Goal: Transaction & Acquisition: Book appointment/travel/reservation

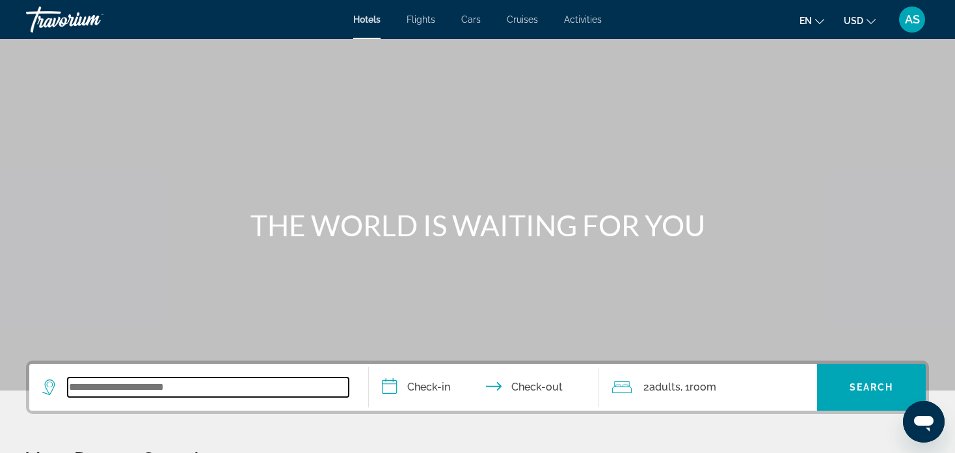
click at [124, 386] on input "Search widget" at bounding box center [208, 387] width 281 height 20
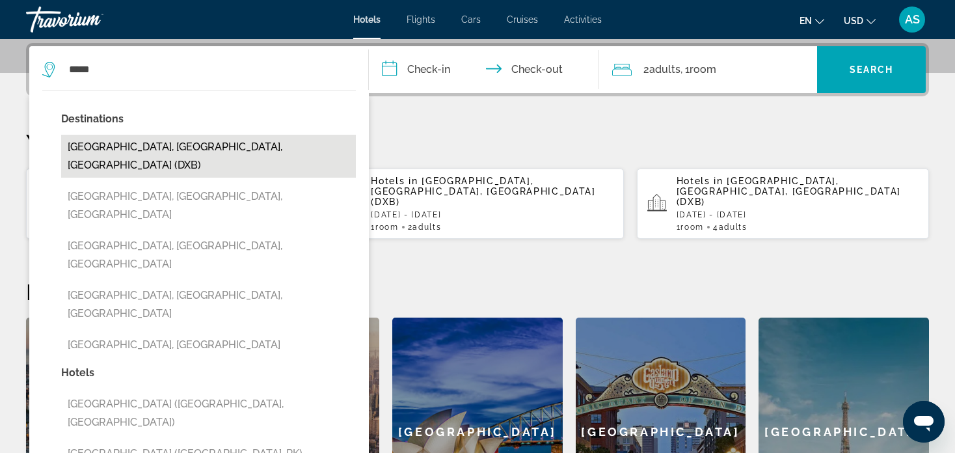
click at [215, 148] on button "[GEOGRAPHIC_DATA], [GEOGRAPHIC_DATA], [GEOGRAPHIC_DATA] (DXB)" at bounding box center [208, 156] width 295 height 43
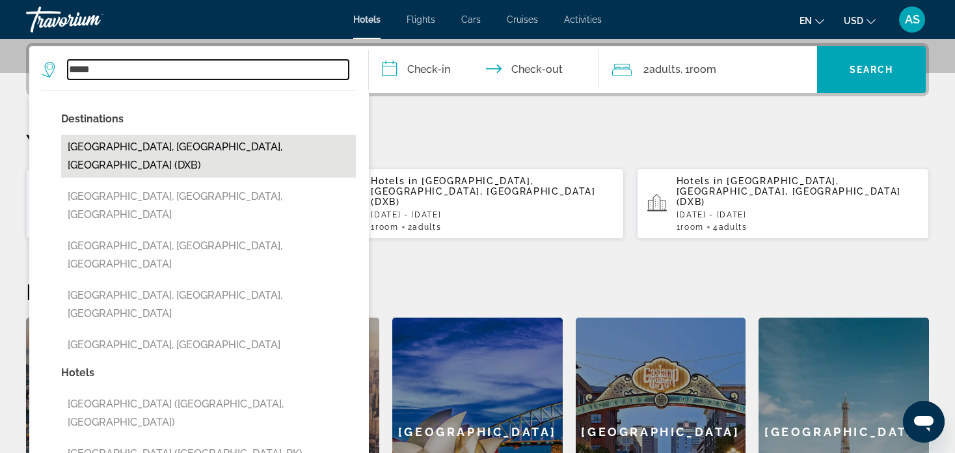
type input "**********"
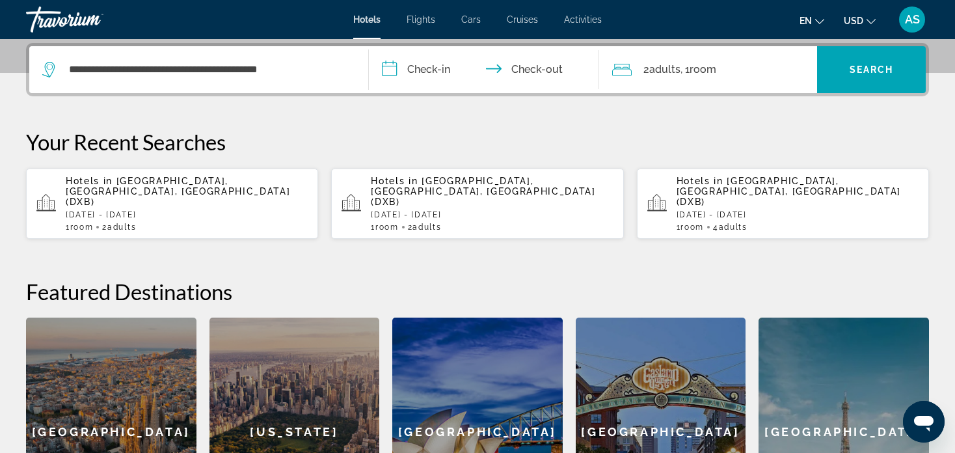
click at [429, 79] on input "**********" at bounding box center [487, 71] width 236 height 51
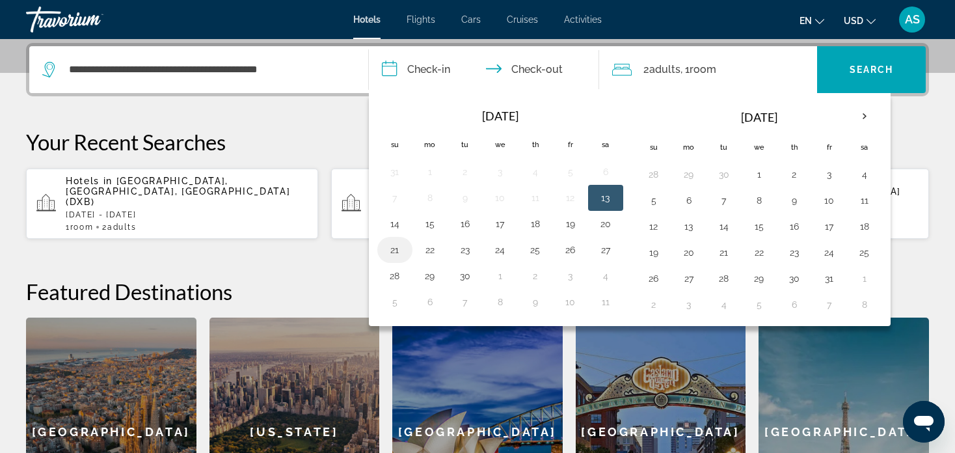
click at [397, 247] on button "21" at bounding box center [394, 250] width 21 height 18
click at [431, 245] on button "22" at bounding box center [430, 250] width 21 height 18
type input "**********"
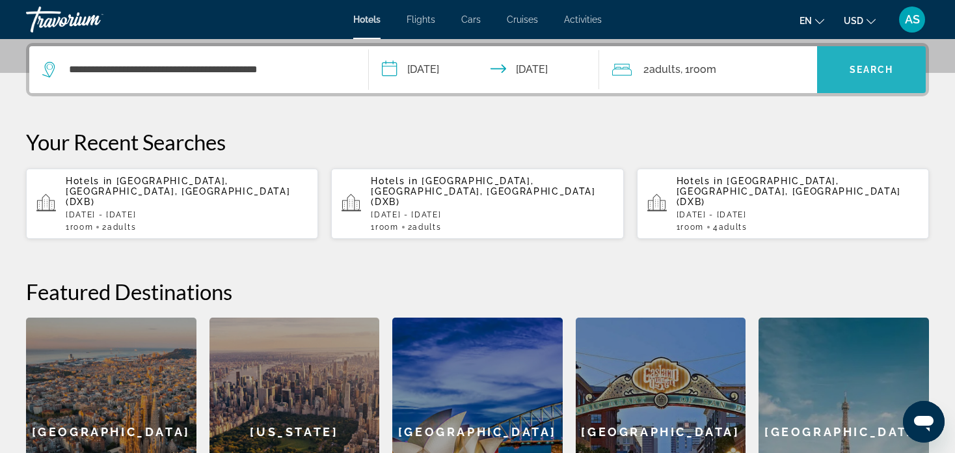
click at [867, 70] on span "Search" at bounding box center [872, 69] width 44 height 10
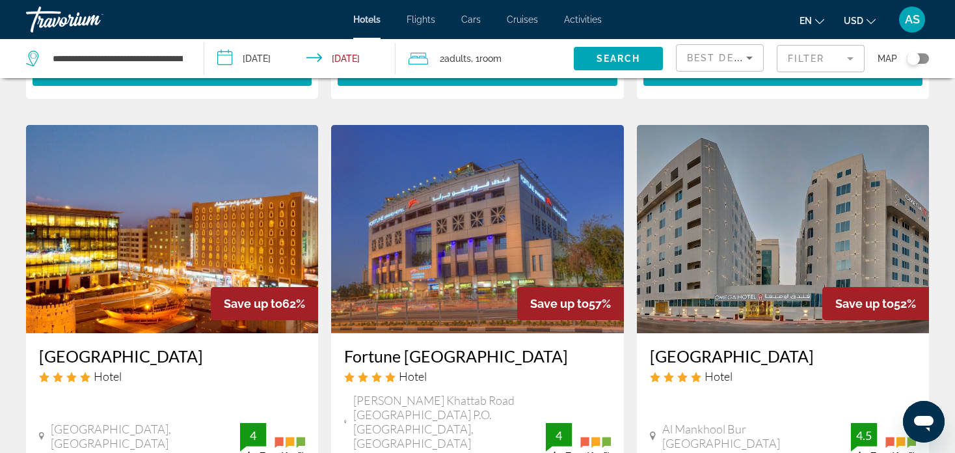
scroll to position [572, 0]
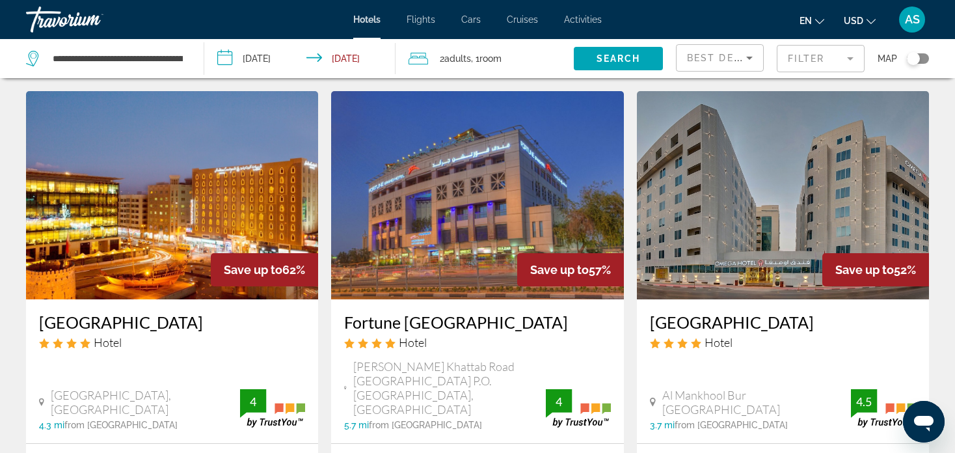
click at [722, 61] on span "Best Deals" at bounding box center [721, 58] width 68 height 10
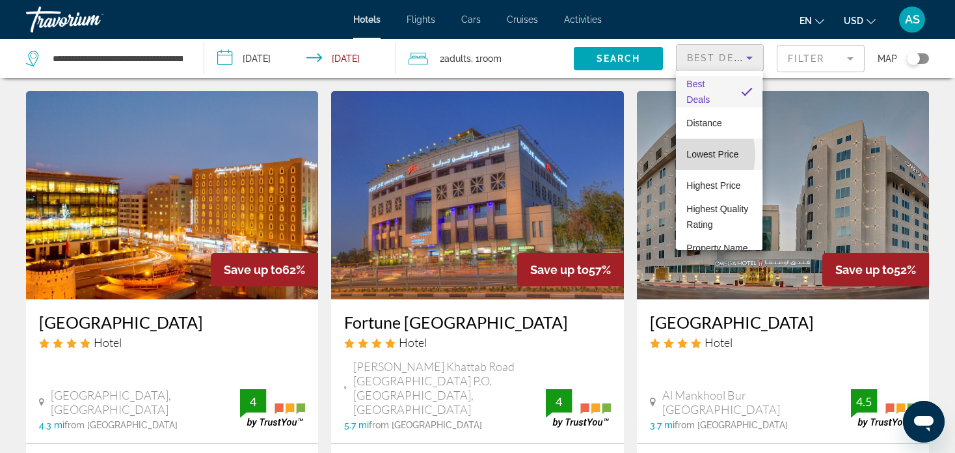
click at [684, 154] on mat-option "Lowest Price" at bounding box center [719, 154] width 87 height 31
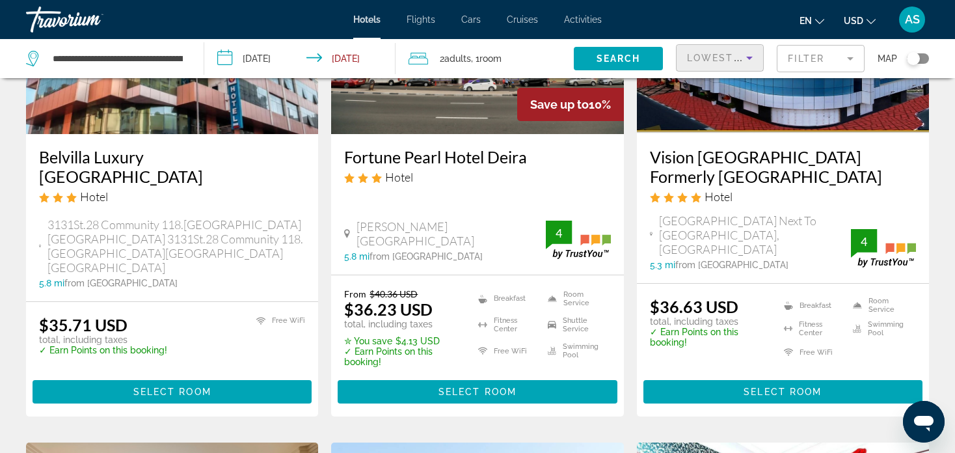
scroll to position [1156, 0]
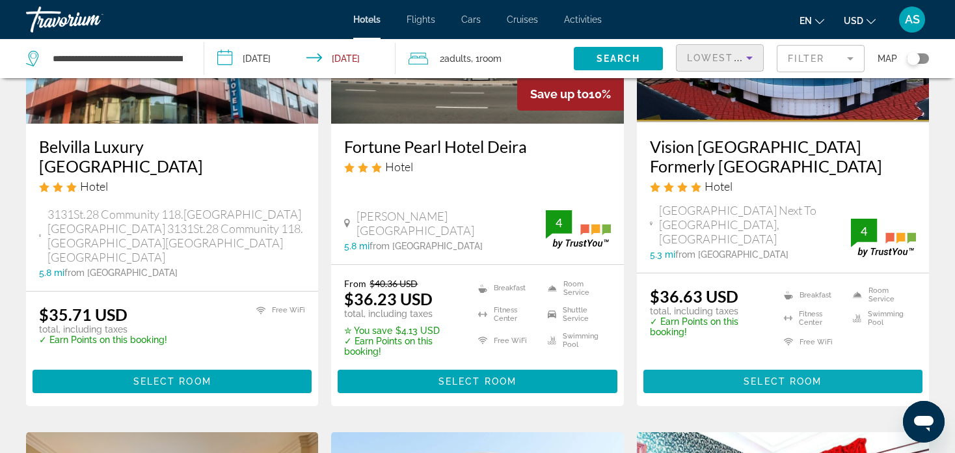
click at [767, 376] on span "Select Room" at bounding box center [783, 381] width 78 height 10
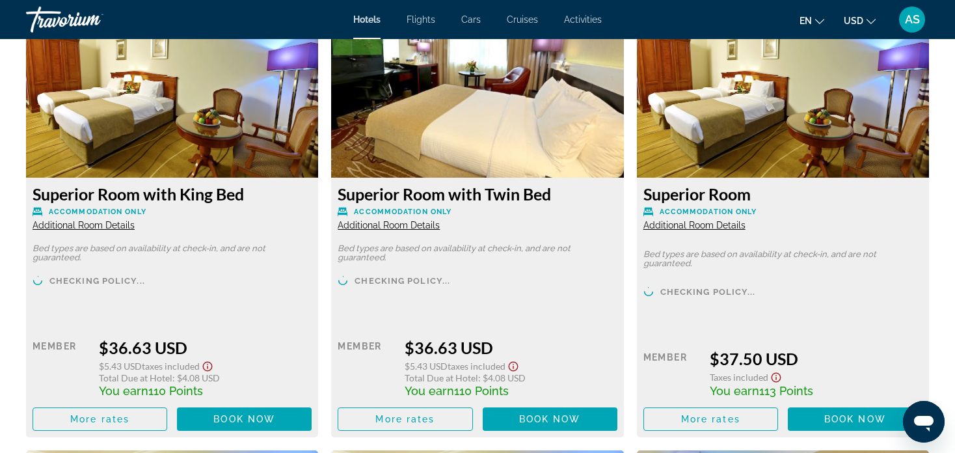
scroll to position [1876, 0]
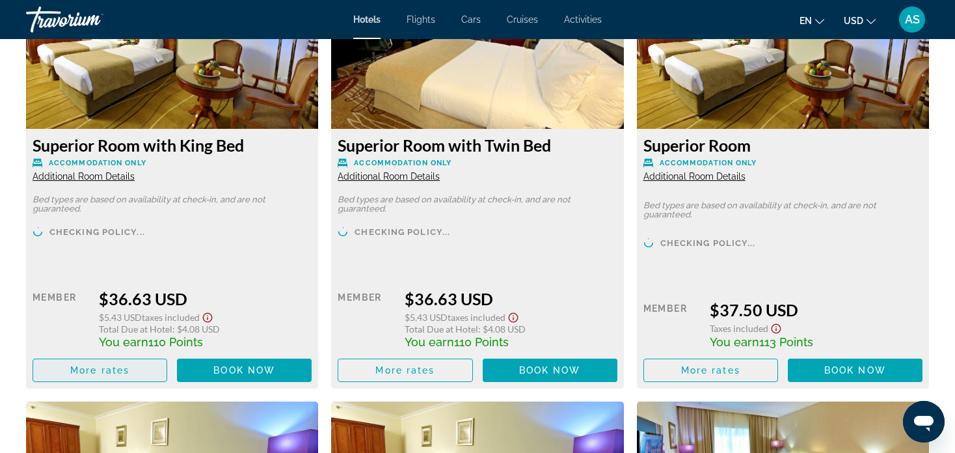
click at [138, 365] on span "Main content" at bounding box center [99, 370] width 133 height 31
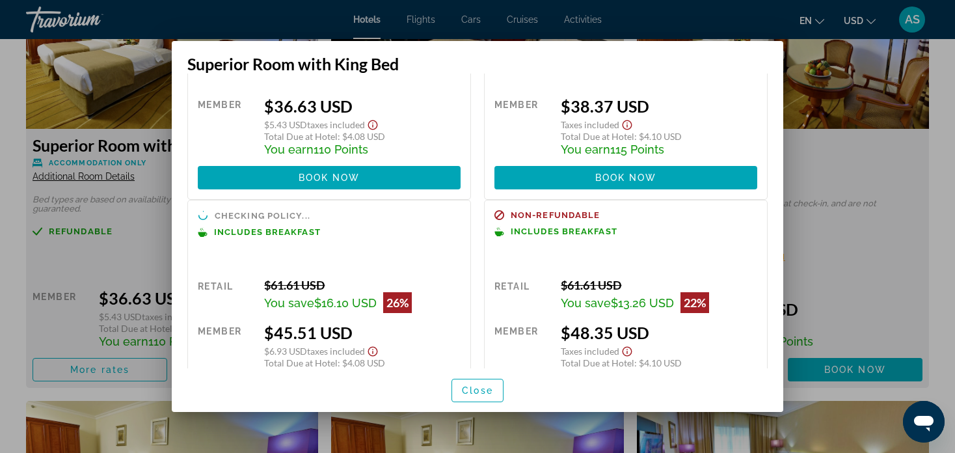
scroll to position [94, 0]
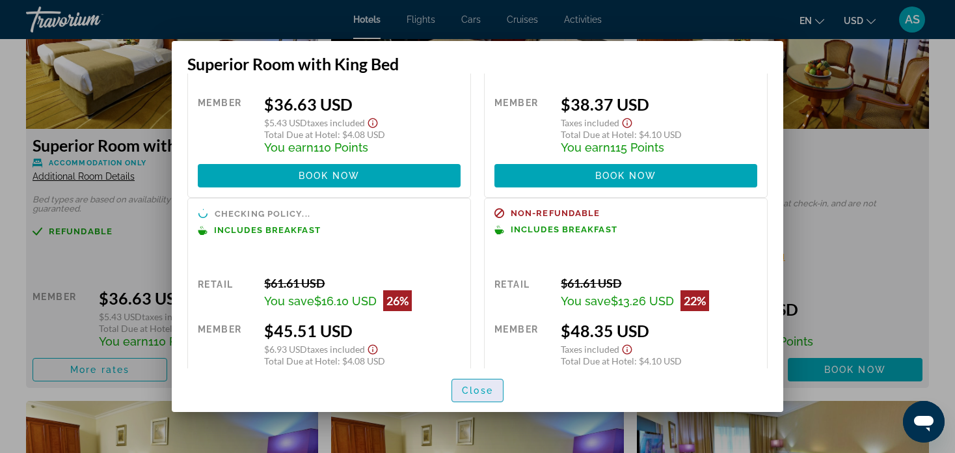
click at [474, 390] on span "Close" at bounding box center [477, 390] width 31 height 10
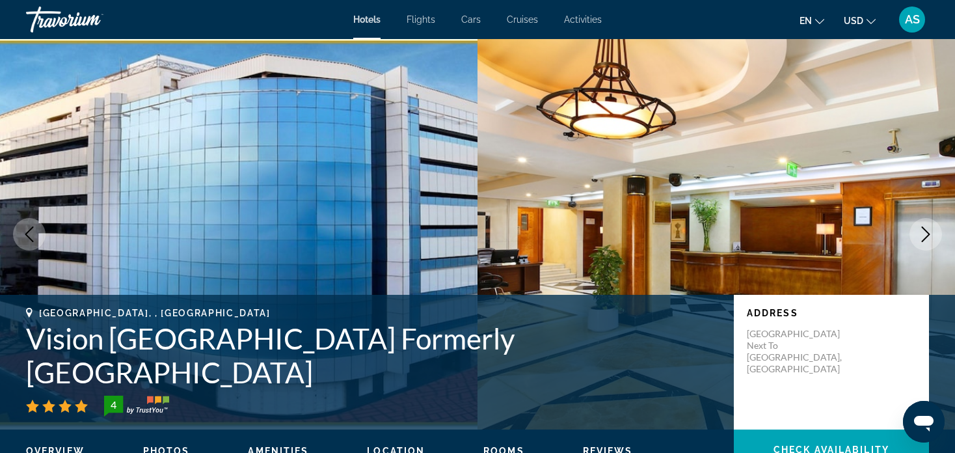
scroll to position [1876, 0]
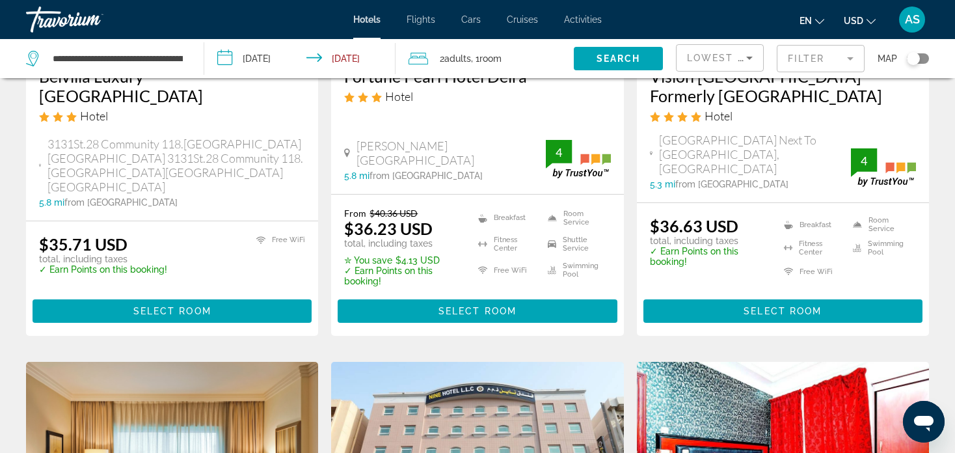
scroll to position [1329, 0]
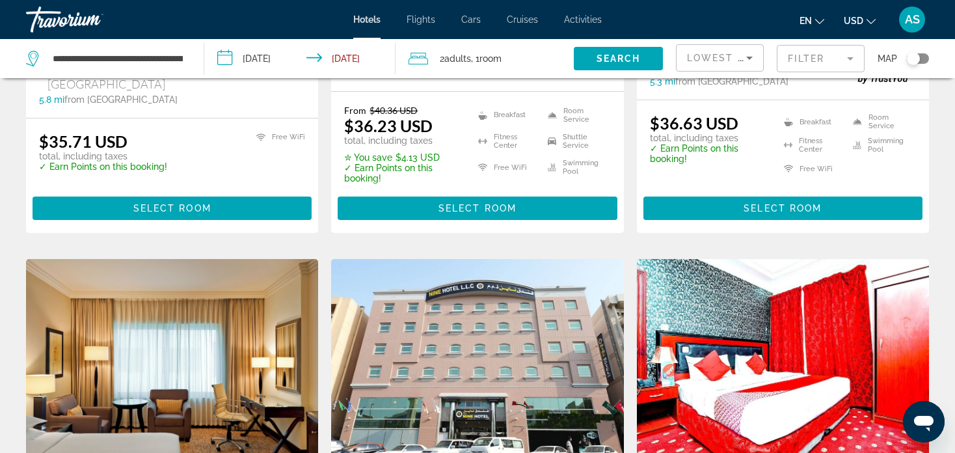
drag, startPoint x: 944, startPoint y: 280, endPoint x: 943, endPoint y: 321, distance: 41.7
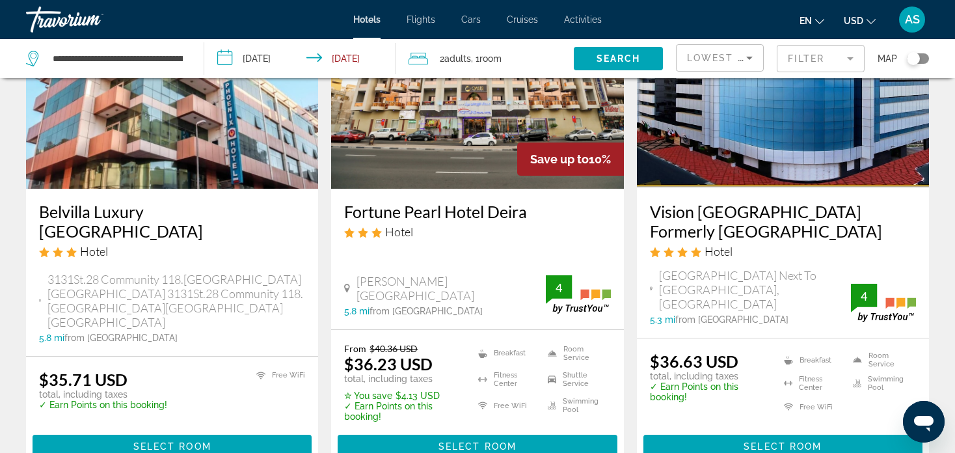
scroll to position [1048, 0]
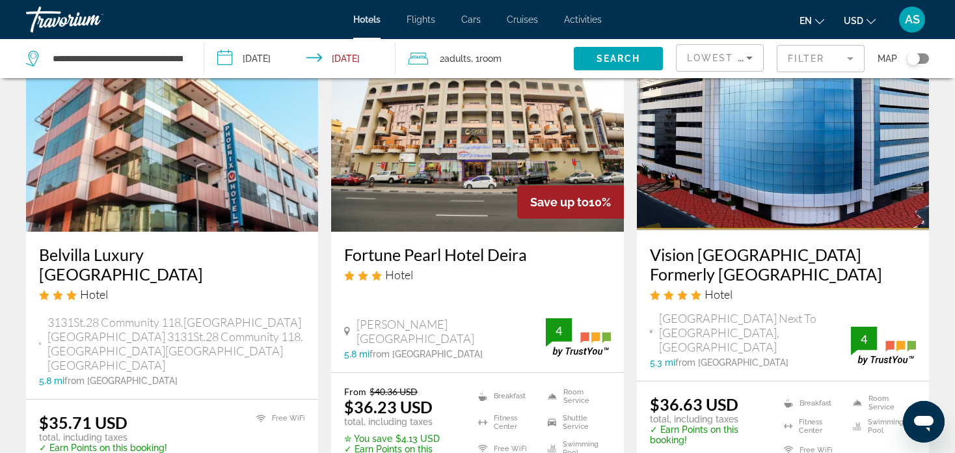
click at [811, 61] on mat-form-field "Filter" at bounding box center [821, 58] width 88 height 27
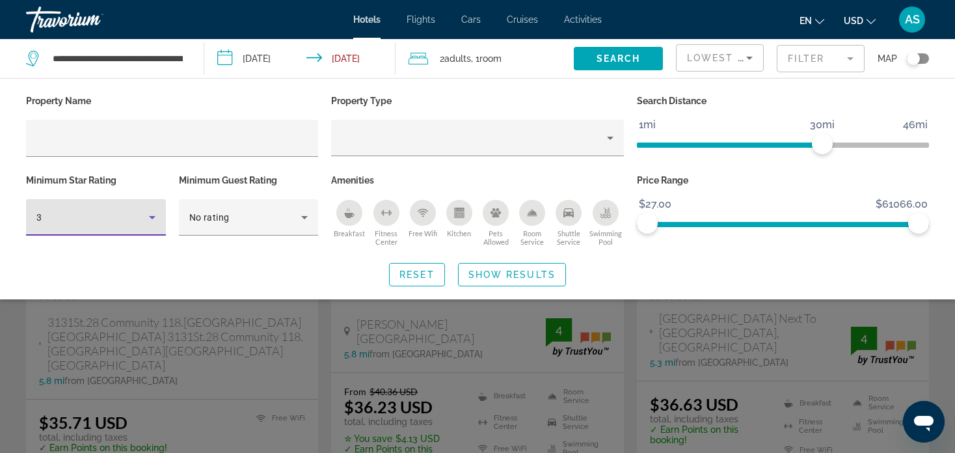
click at [102, 210] on div "3" at bounding box center [92, 217] width 113 height 16
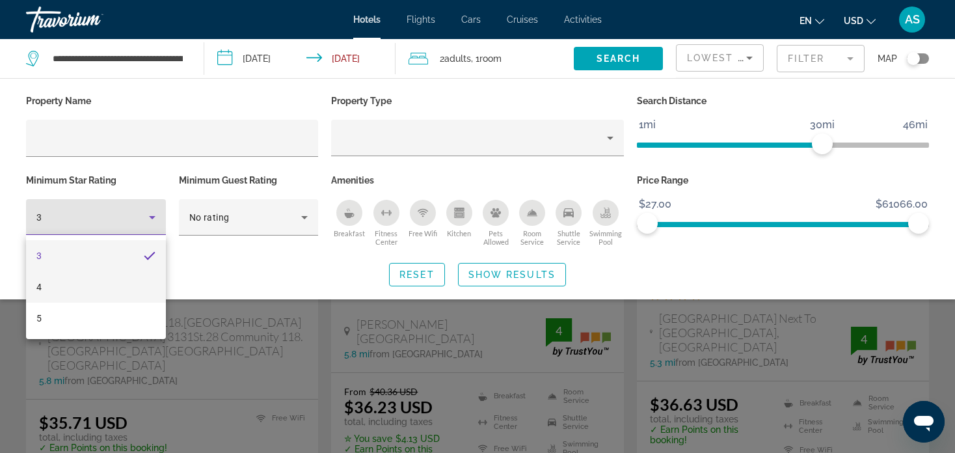
click at [69, 283] on mat-option "4" at bounding box center [96, 286] width 140 height 31
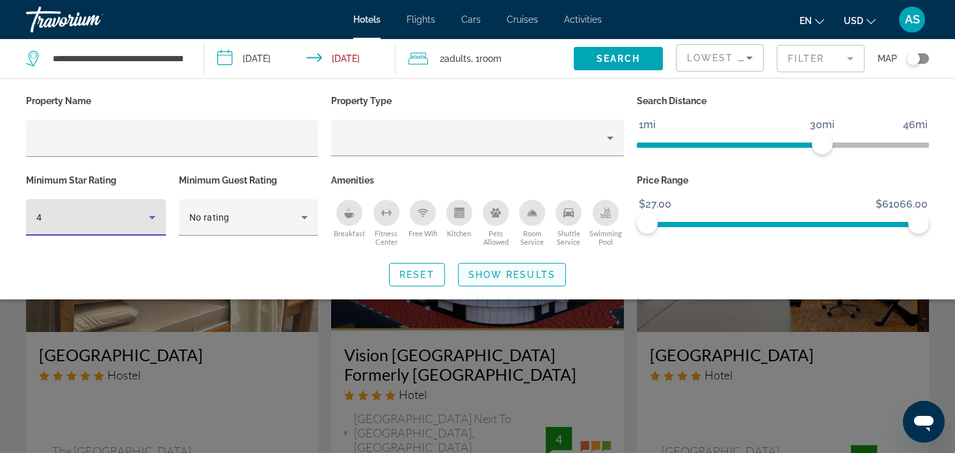
click at [494, 275] on span "Show Results" at bounding box center [511, 274] width 87 height 10
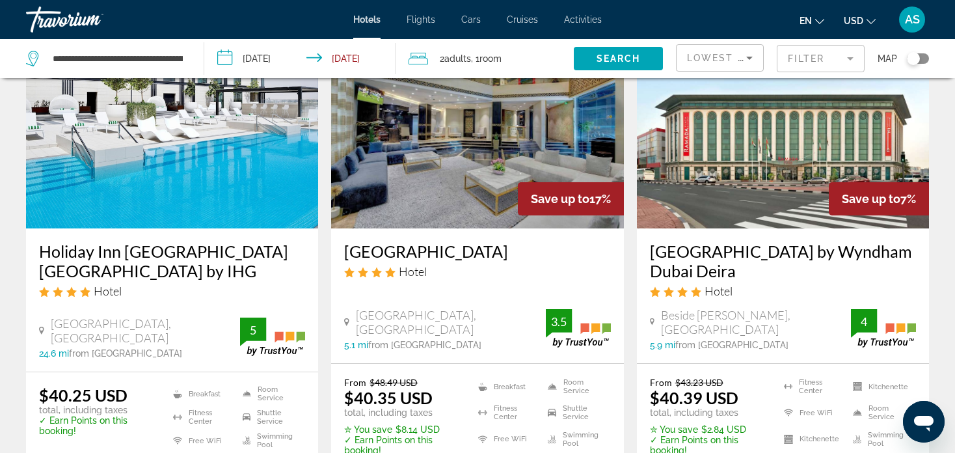
scroll to position [1142, 0]
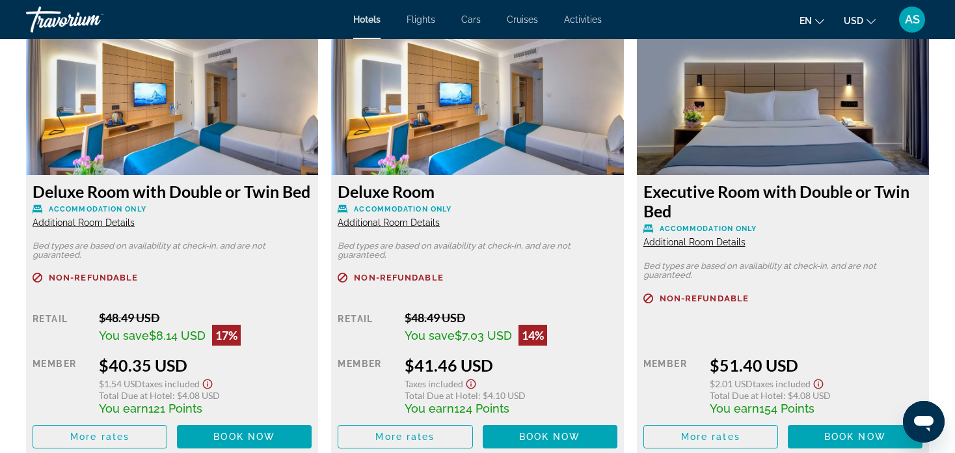
scroll to position [1855, 0]
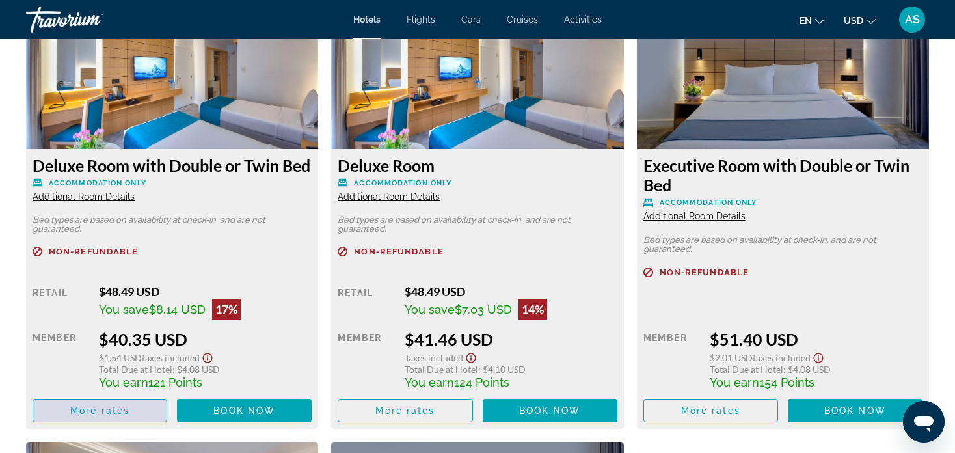
click at [133, 405] on span "Main content" at bounding box center [99, 410] width 133 height 31
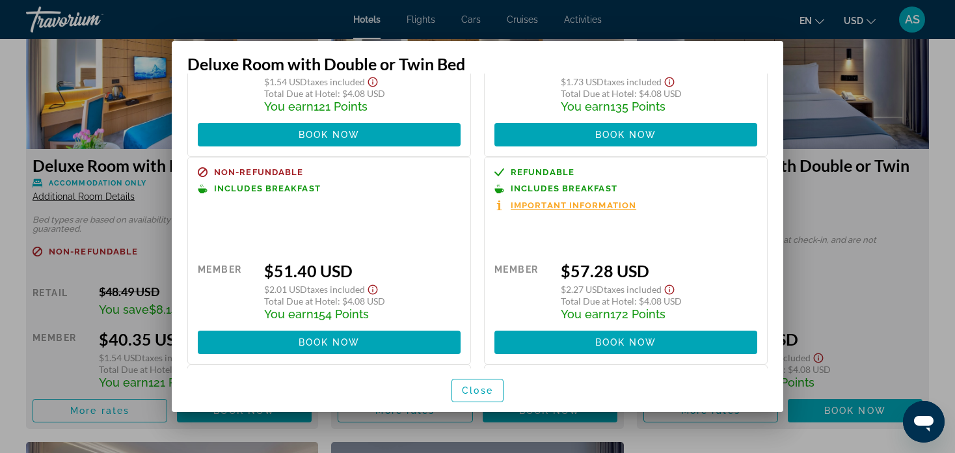
scroll to position [159, 0]
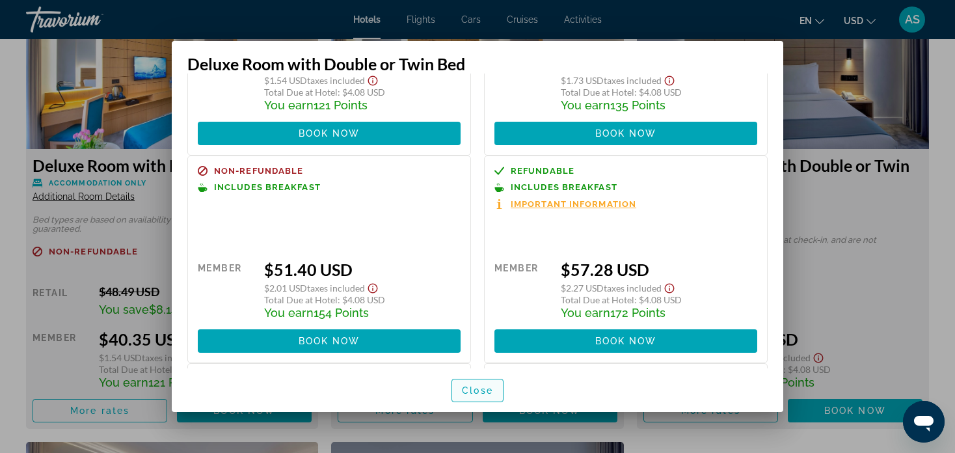
click at [478, 383] on span "button" at bounding box center [477, 390] width 51 height 31
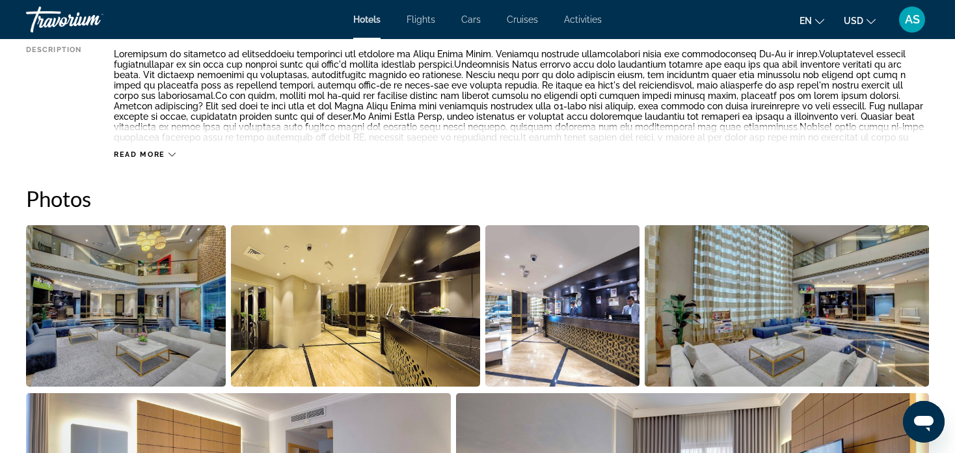
scroll to position [0, 0]
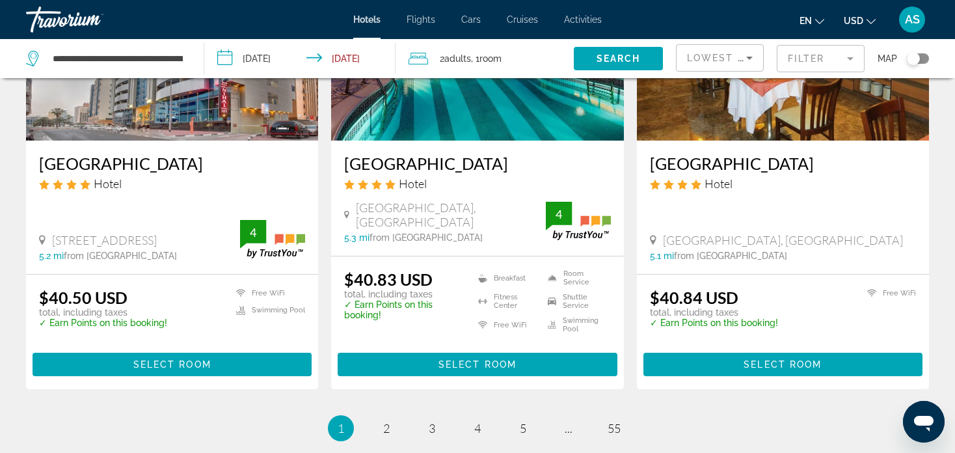
scroll to position [1727, 0]
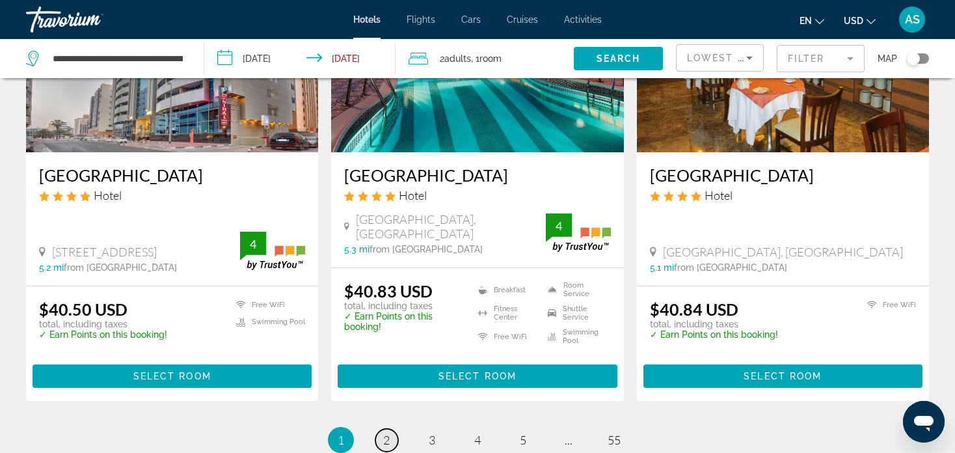
click at [387, 433] on span "2" at bounding box center [386, 440] width 7 height 14
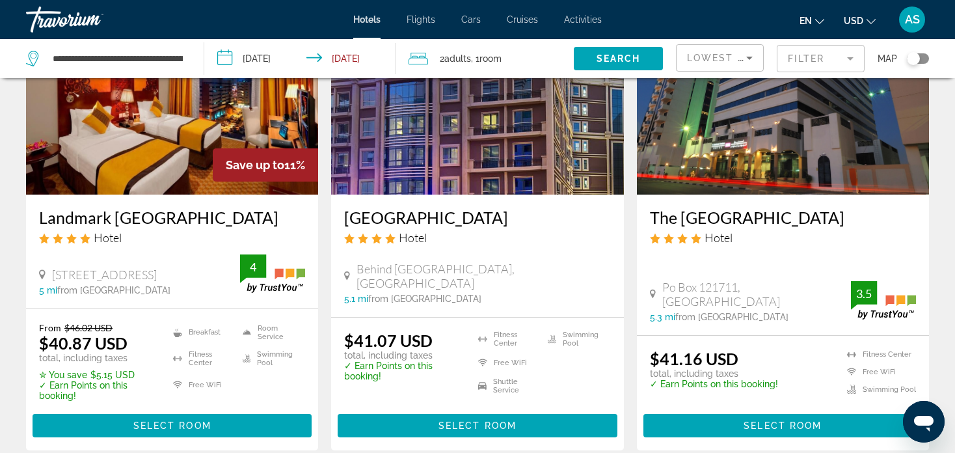
scroll to position [151, 0]
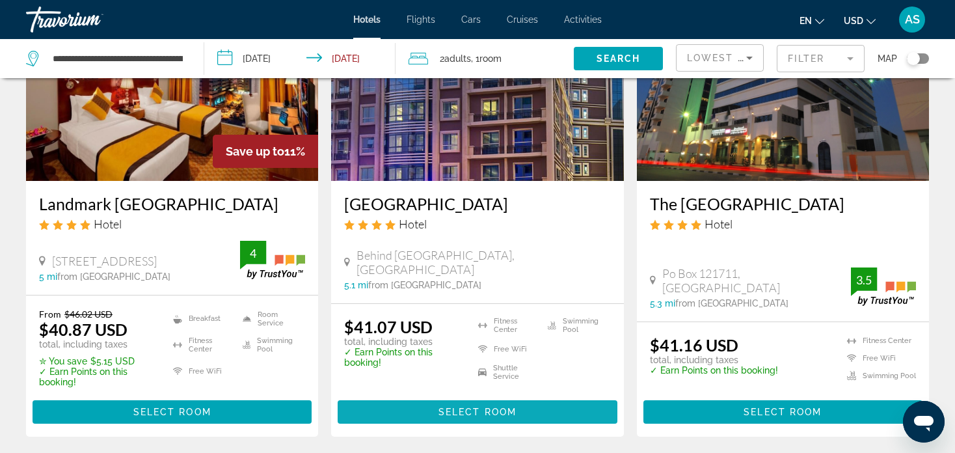
click at [503, 415] on span "Select Room" at bounding box center [477, 412] width 78 height 10
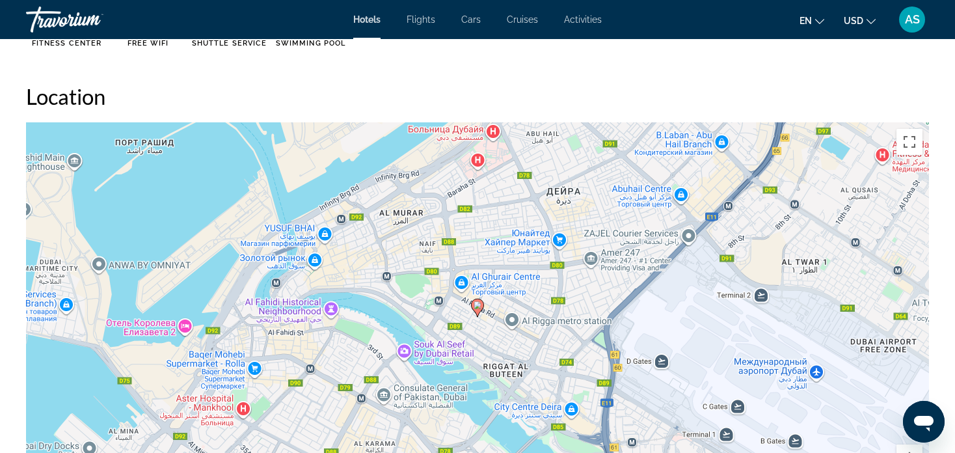
scroll to position [1202, 0]
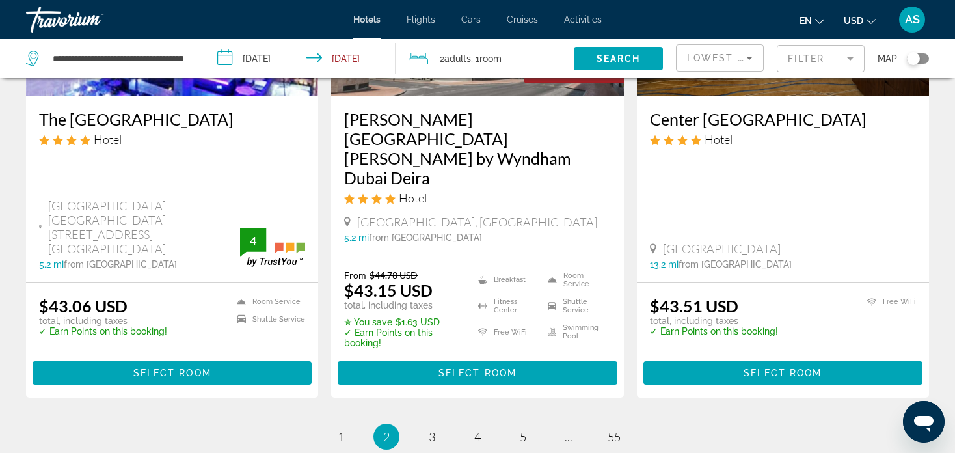
scroll to position [1833, 0]
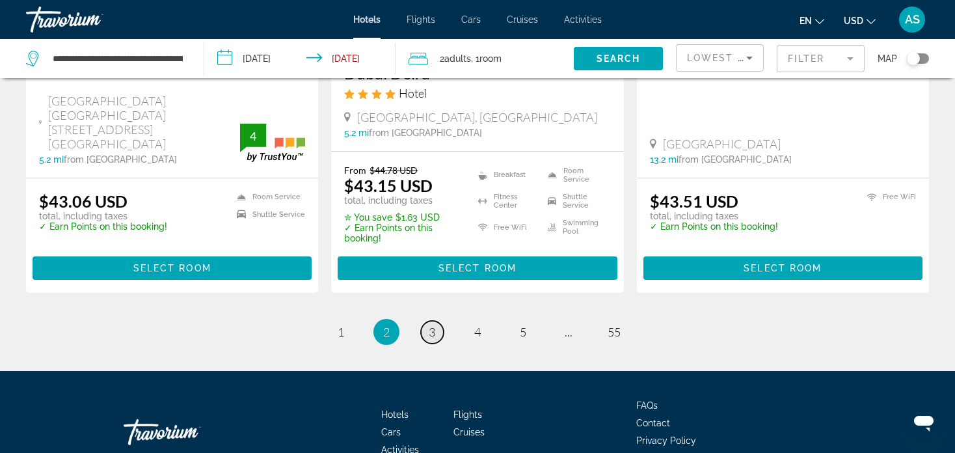
click at [426, 321] on link "page 3" at bounding box center [432, 332] width 23 height 23
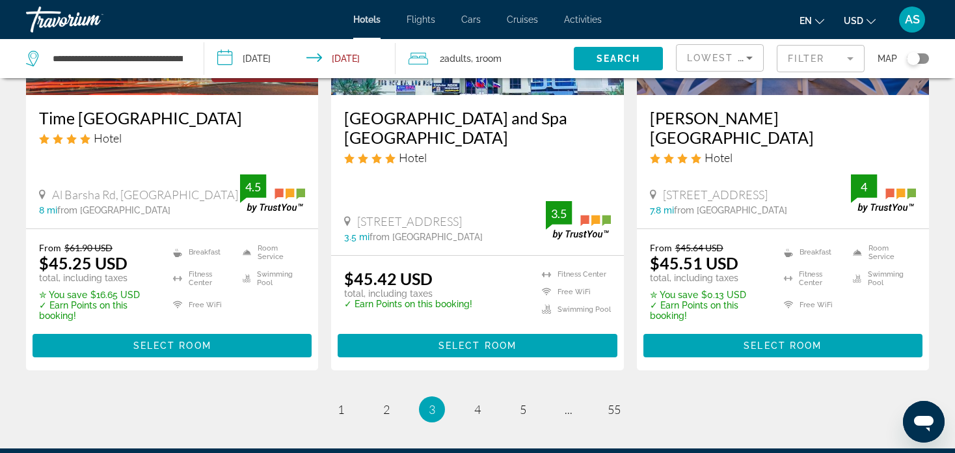
scroll to position [1763, 0]
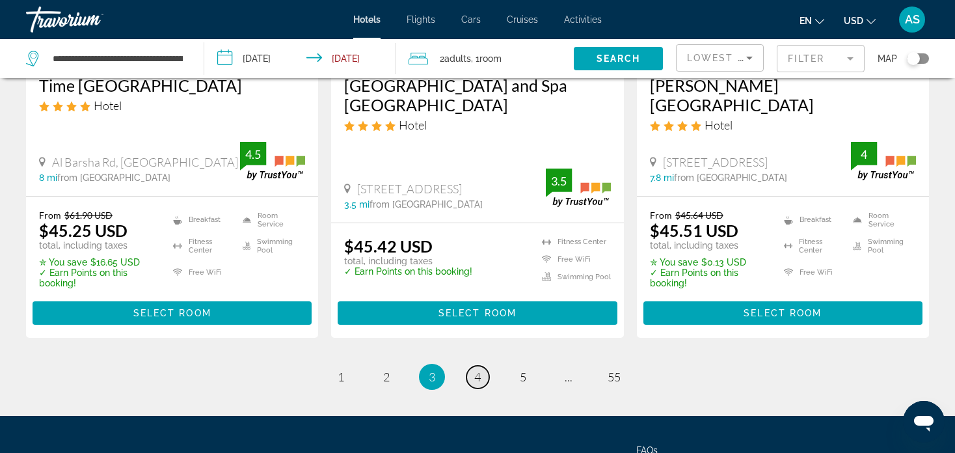
click at [485, 366] on link "page 4" at bounding box center [477, 377] width 23 height 23
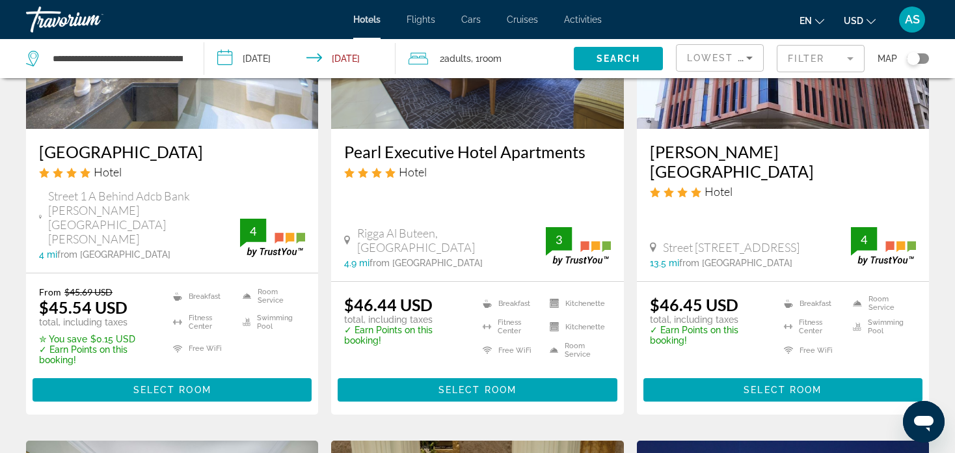
scroll to position [206, 0]
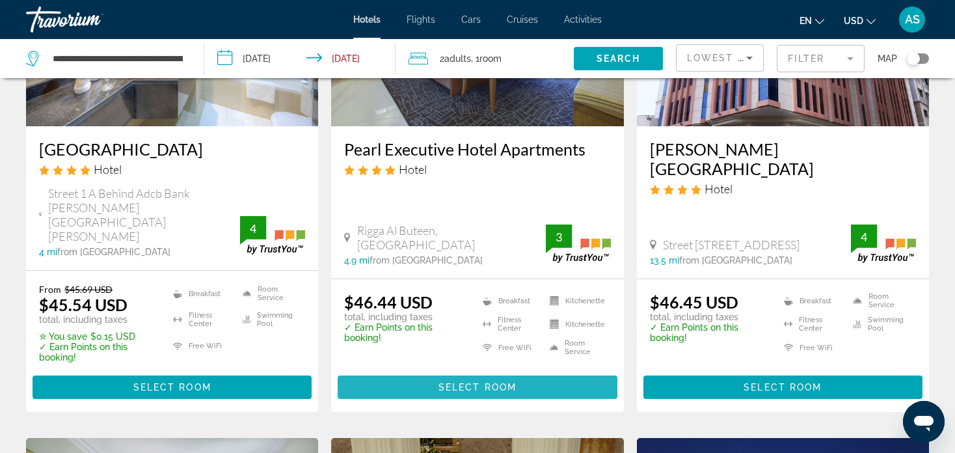
click at [497, 382] on span "Select Room" at bounding box center [477, 387] width 78 height 10
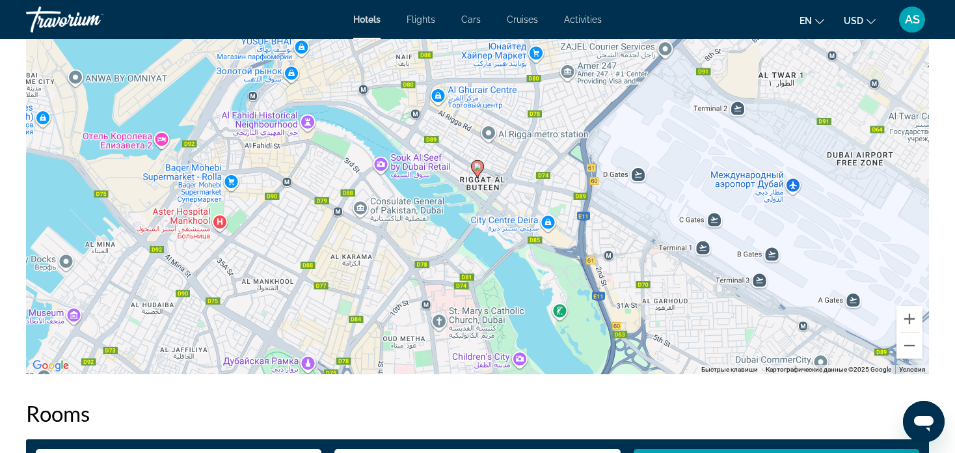
scroll to position [1294, 0]
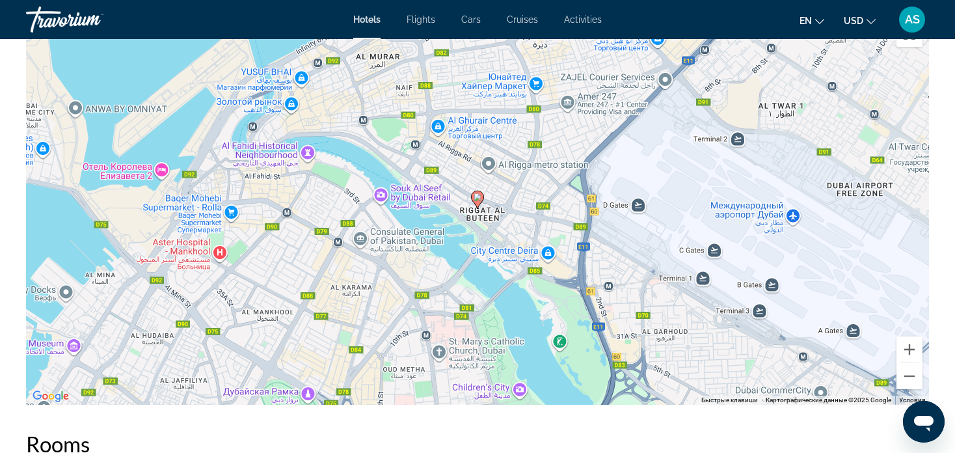
click at [162, 176] on div "Чтобы активировать перетаскивание с помощью клавиатуры, нажмите Alt + Ввод. Пос…" at bounding box center [477, 209] width 903 height 390
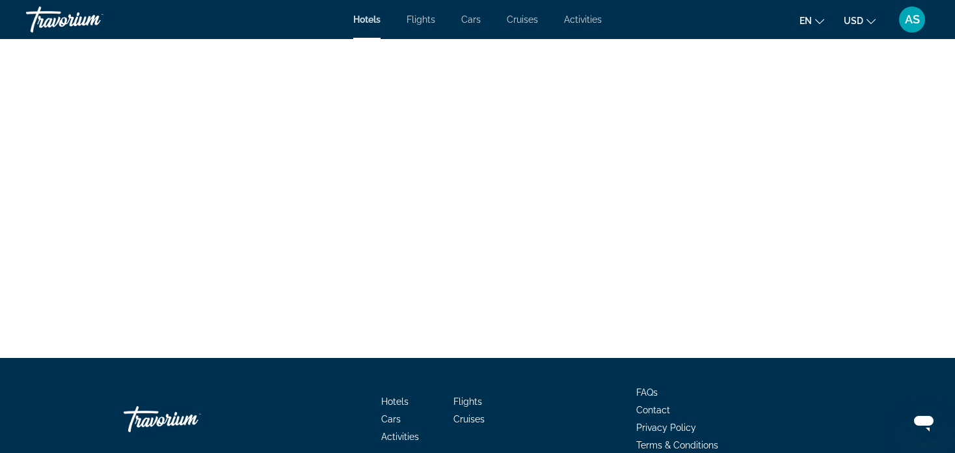
scroll to position [3462, 0]
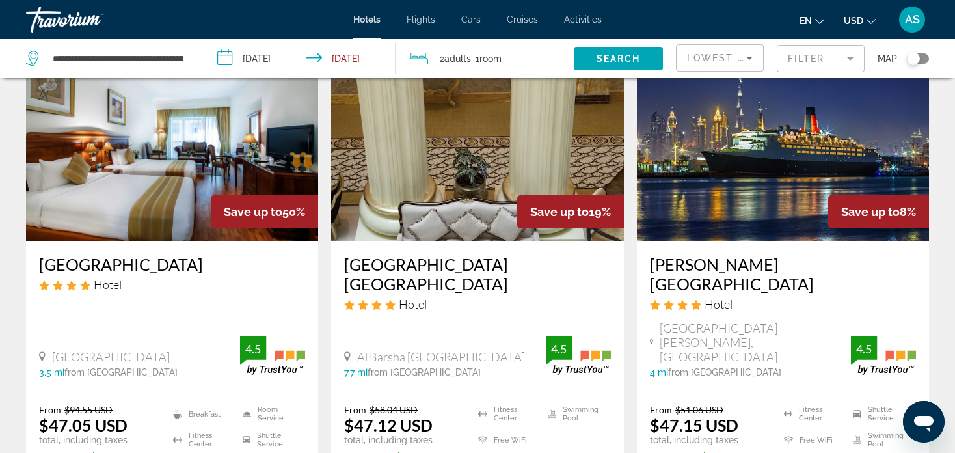
scroll to position [615, 0]
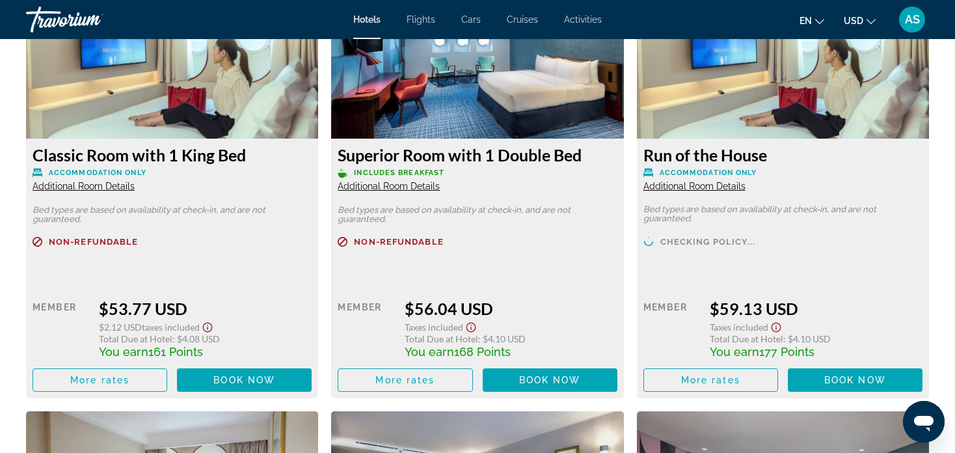
scroll to position [1866, 0]
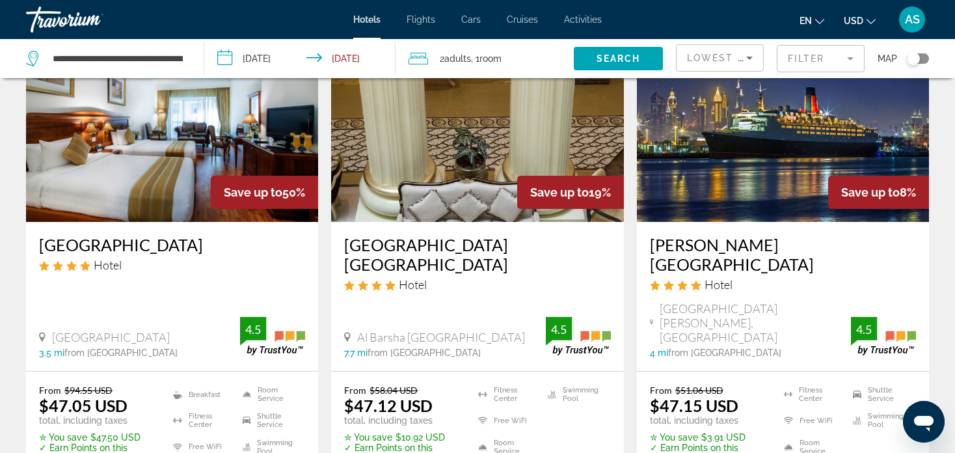
scroll to position [668, 0]
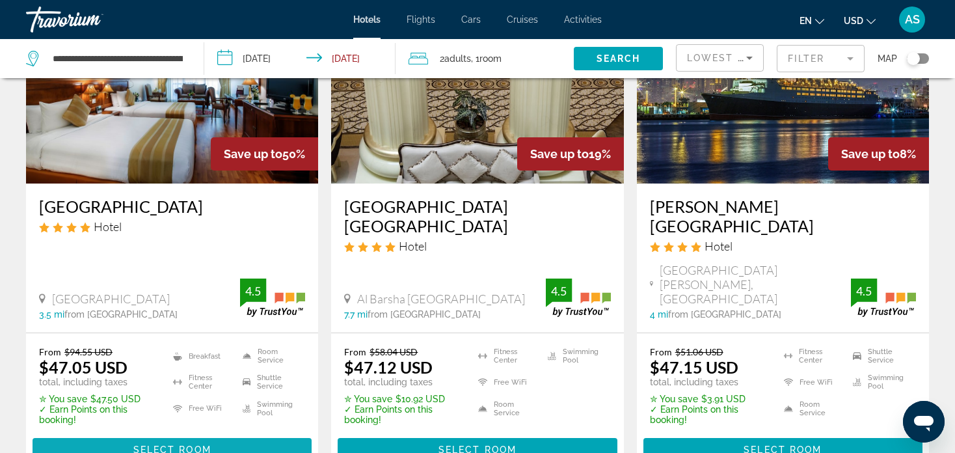
click at [207, 444] on span "Select Room" at bounding box center [172, 449] width 78 height 10
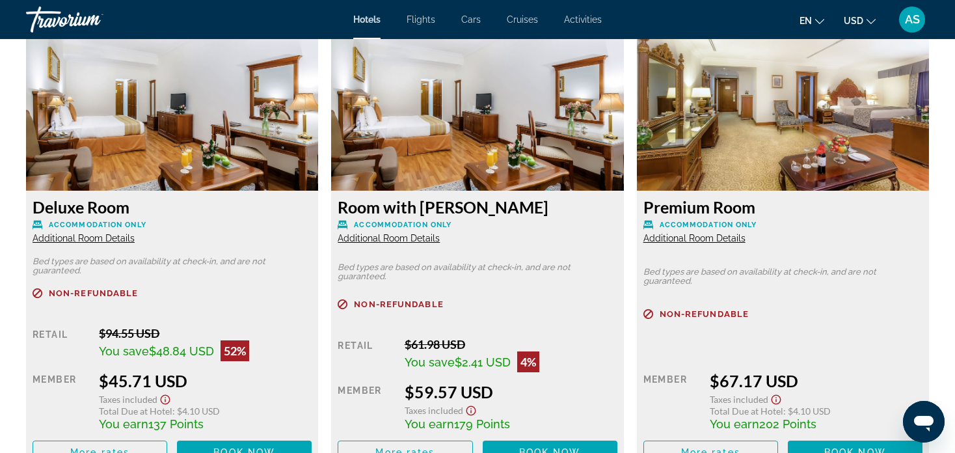
scroll to position [1939, 0]
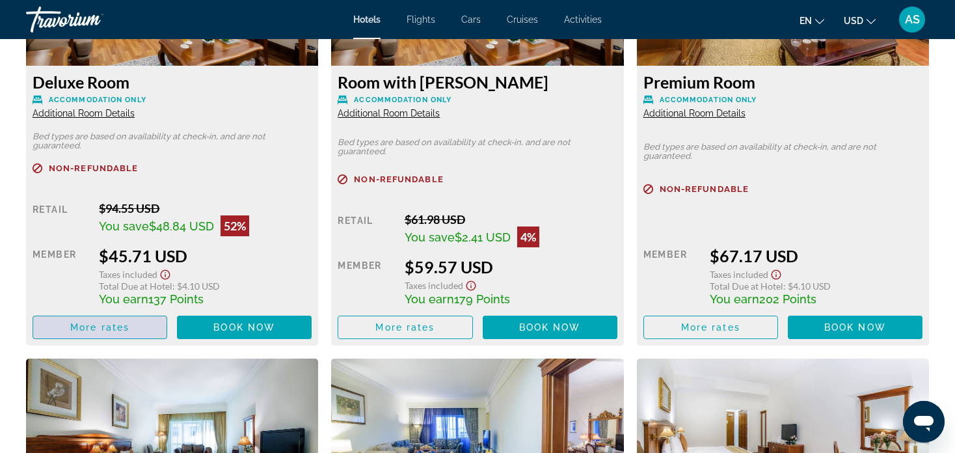
click at [121, 321] on span "Main content" at bounding box center [99, 327] width 133 height 31
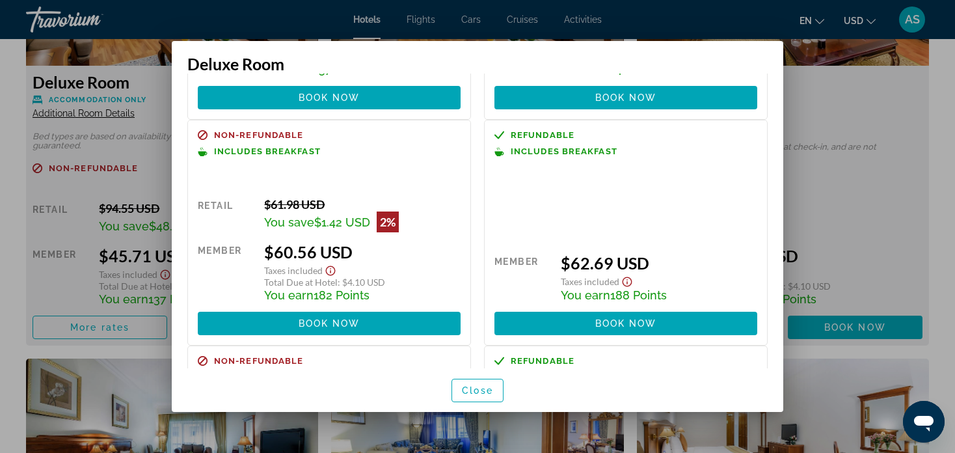
scroll to position [200, 0]
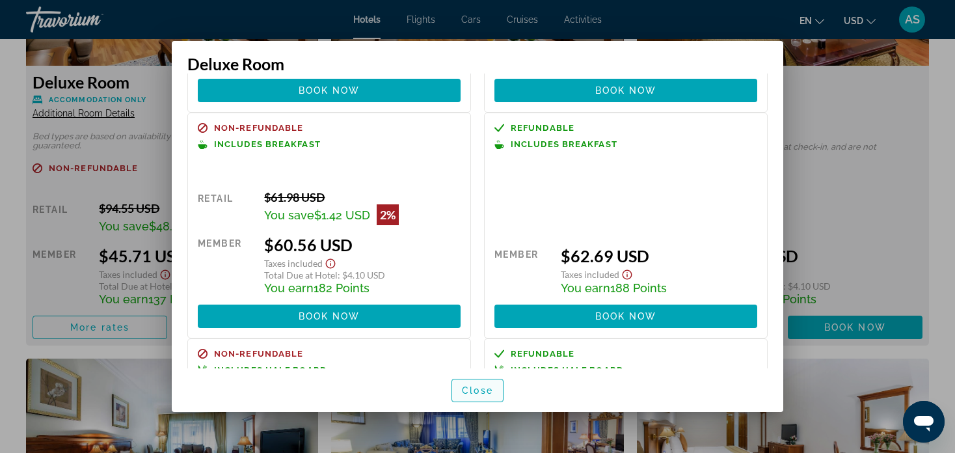
click at [499, 388] on span "button" at bounding box center [477, 390] width 51 height 31
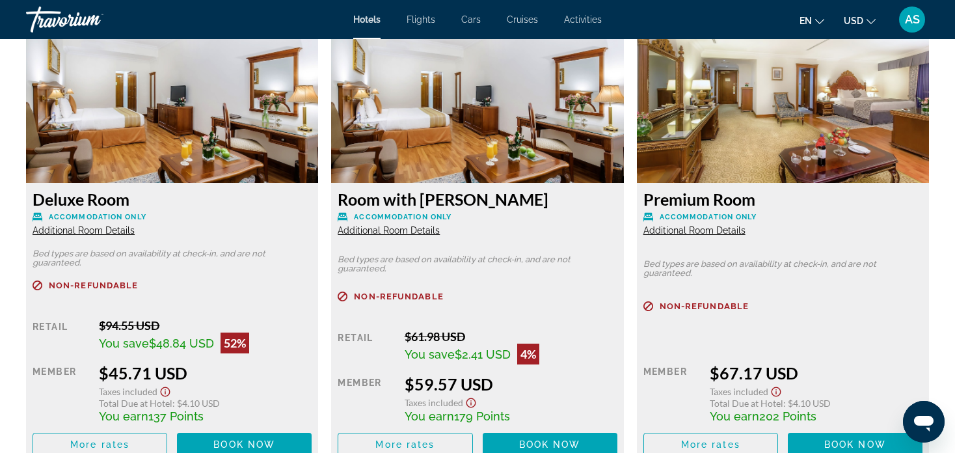
scroll to position [1845, 0]
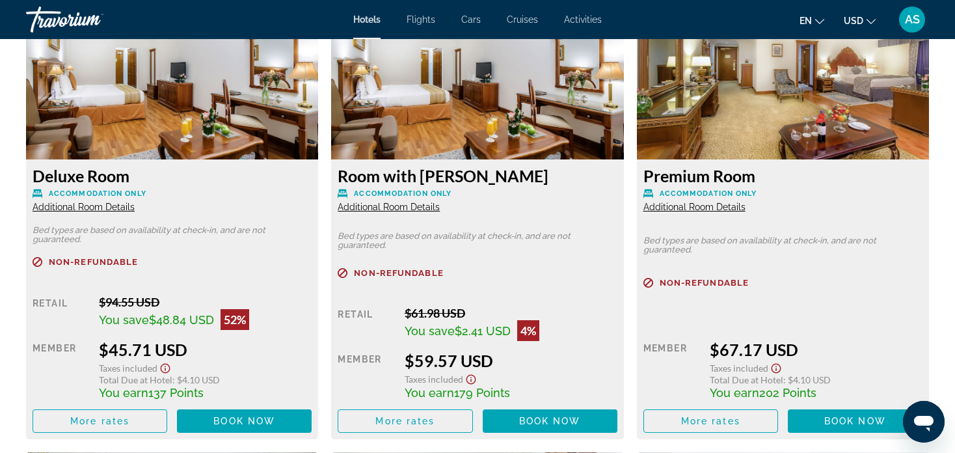
click at [120, 206] on span "Additional Room Details" at bounding box center [84, 207] width 102 height 10
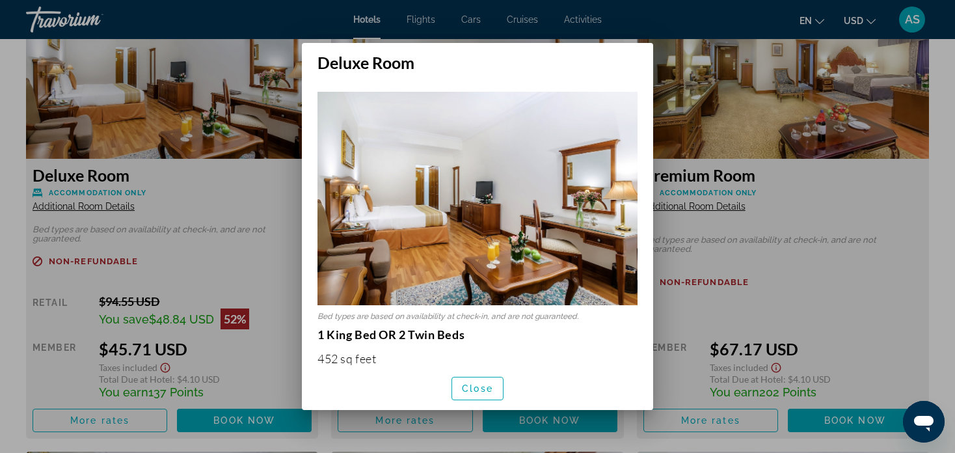
scroll to position [0, 0]
click at [473, 389] on span "Close" at bounding box center [477, 388] width 31 height 10
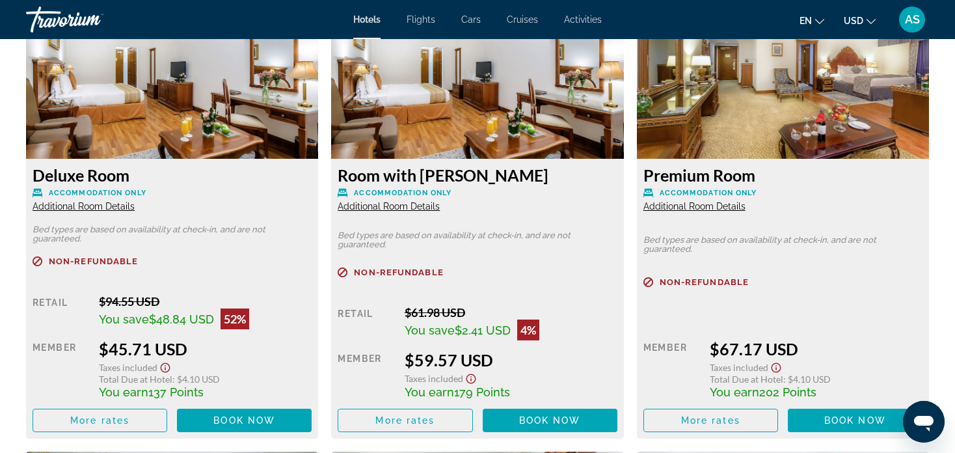
scroll to position [1845, 0]
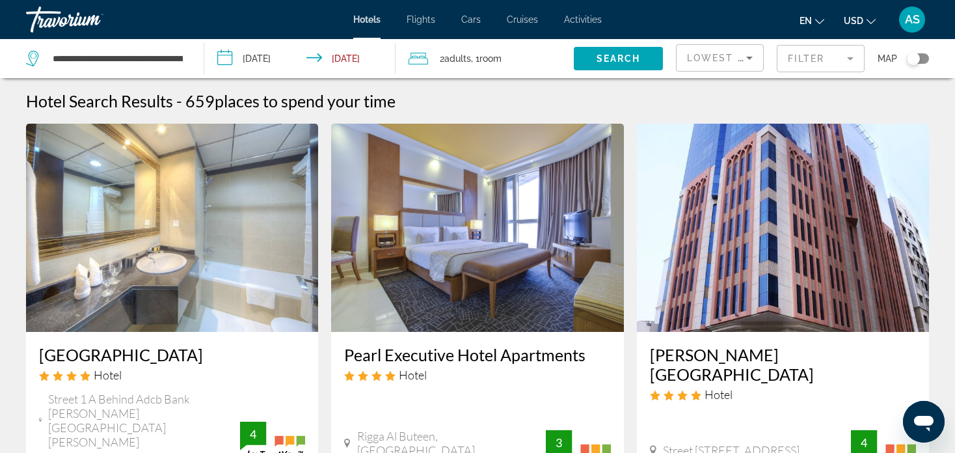
click at [705, 55] on span "Lowest Price" at bounding box center [728, 58] width 83 height 10
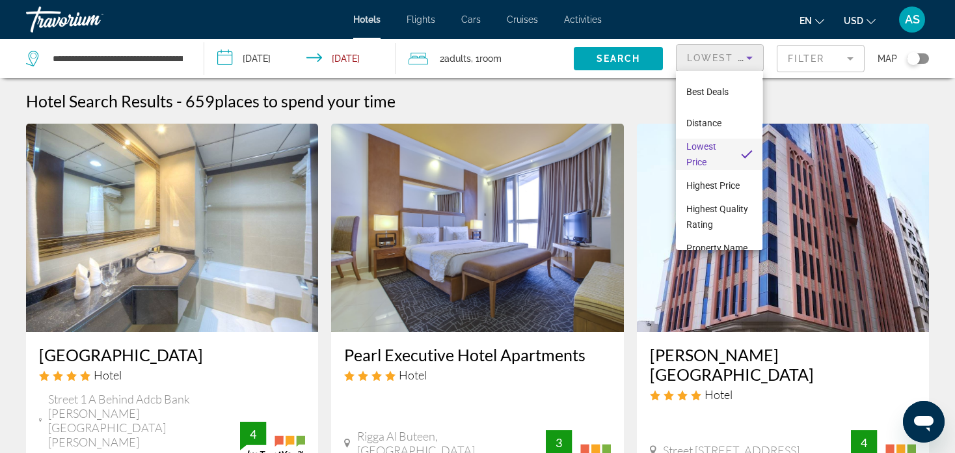
click at [725, 157] on mat-option "Lowest Price" at bounding box center [719, 154] width 87 height 31
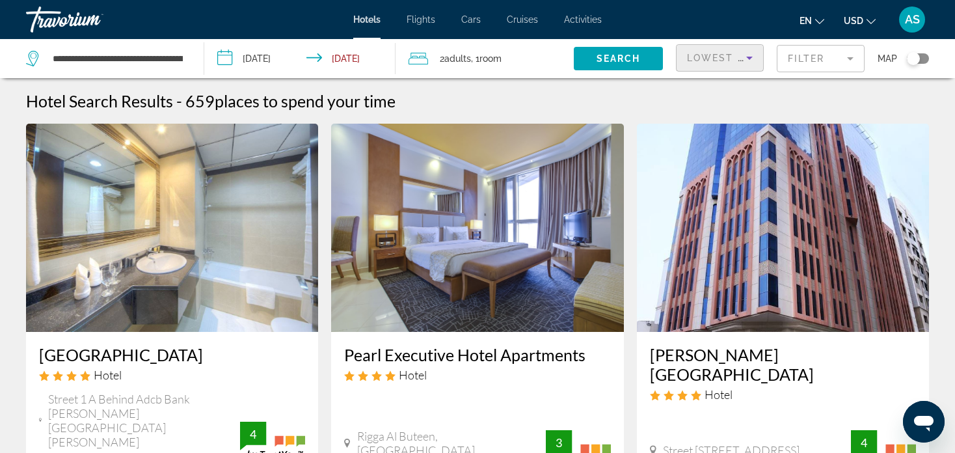
click at [803, 55] on mat-form-field "Filter" at bounding box center [821, 58] width 88 height 27
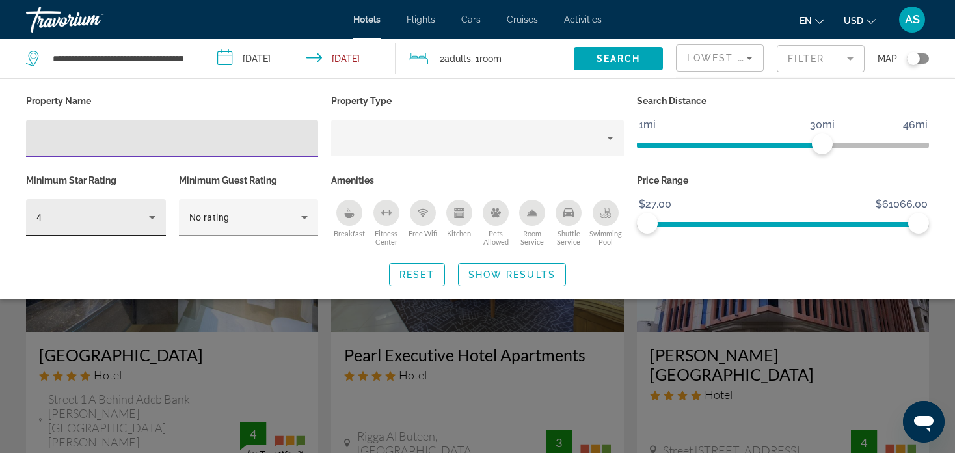
click at [118, 211] on div "4" at bounding box center [92, 217] width 113 height 16
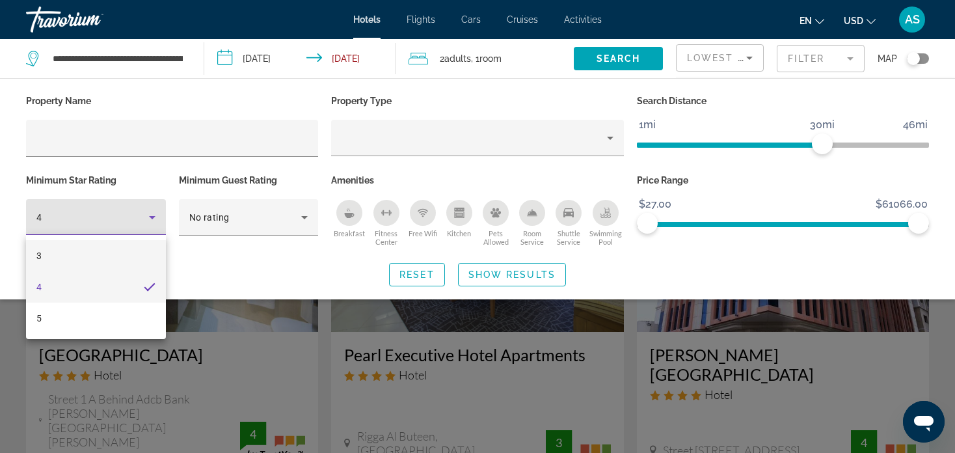
click at [85, 243] on mat-option "3" at bounding box center [96, 255] width 140 height 31
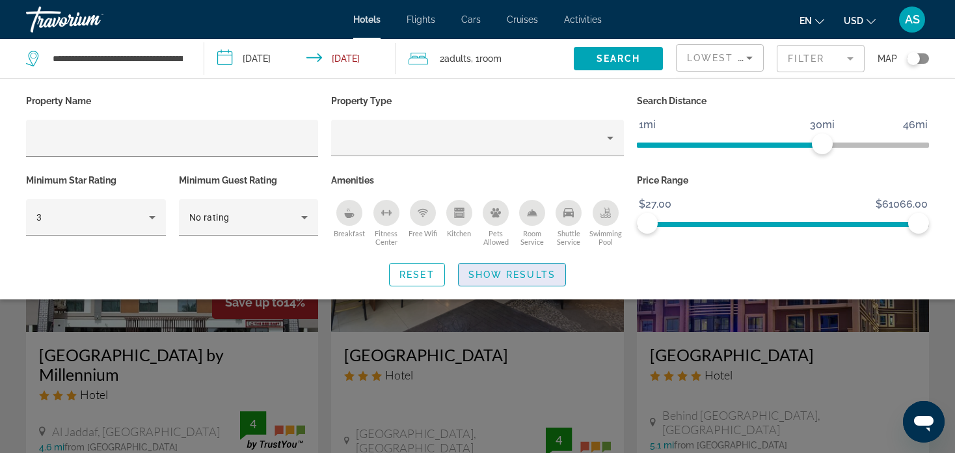
click at [529, 269] on span "Show Results" at bounding box center [511, 274] width 87 height 10
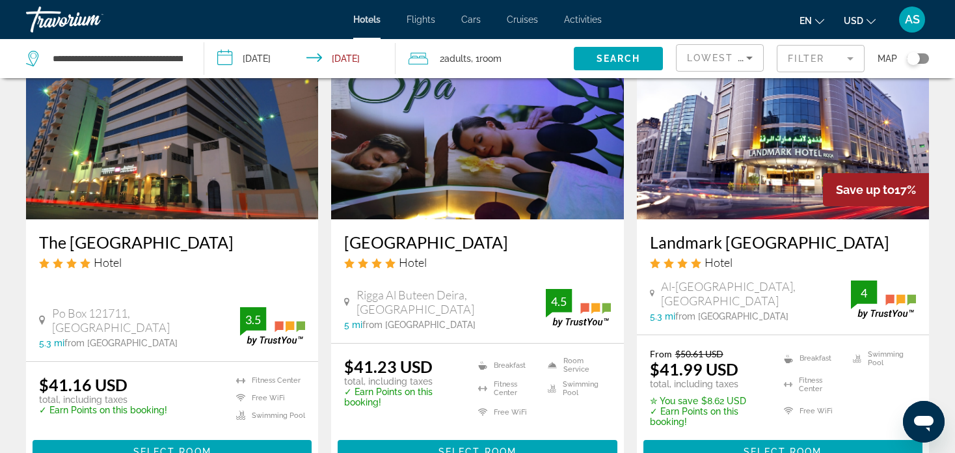
scroll to position [1827, 0]
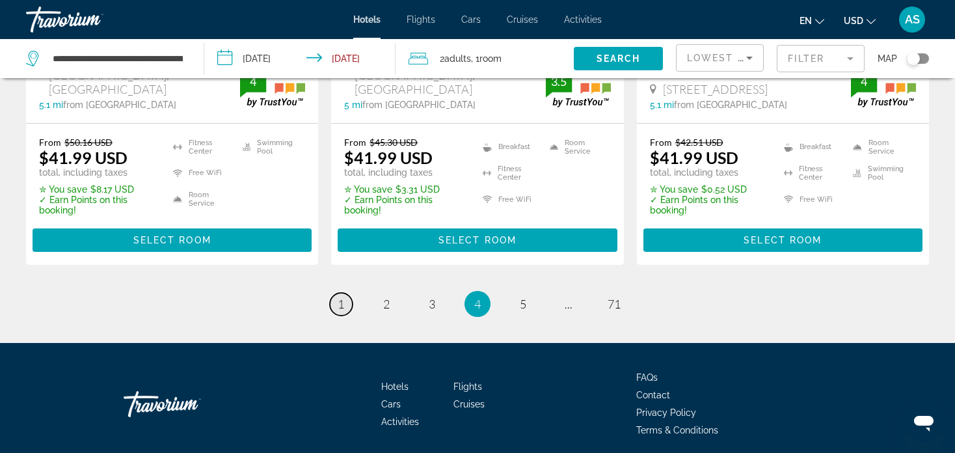
click at [338, 297] on span "1" at bounding box center [341, 304] width 7 height 14
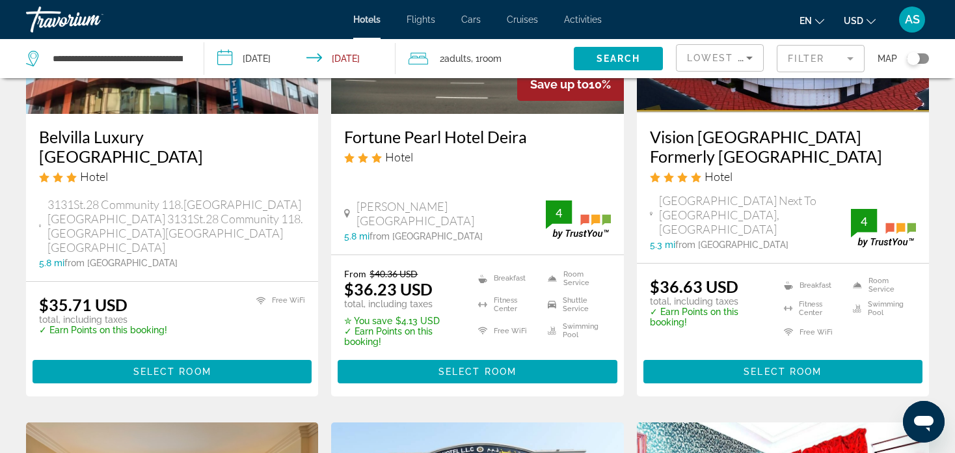
scroll to position [1195, 0]
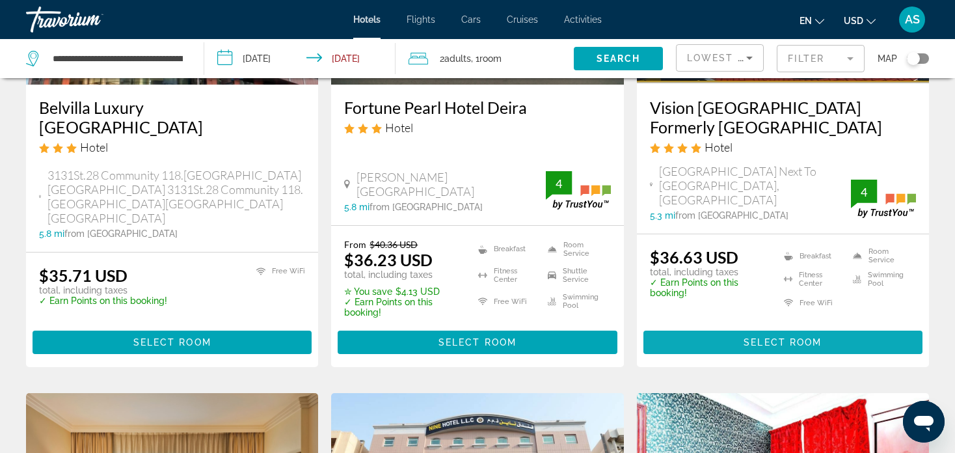
click at [762, 337] on span "Select Room" at bounding box center [783, 342] width 78 height 10
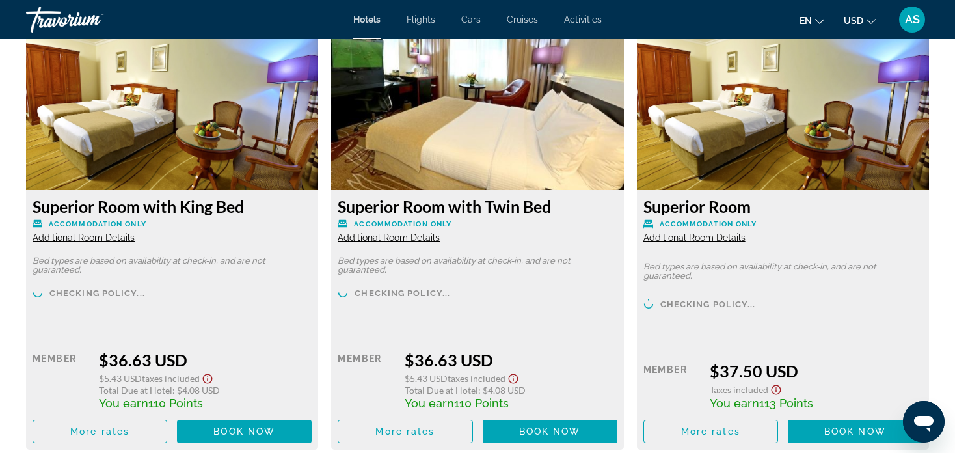
scroll to position [1858, 0]
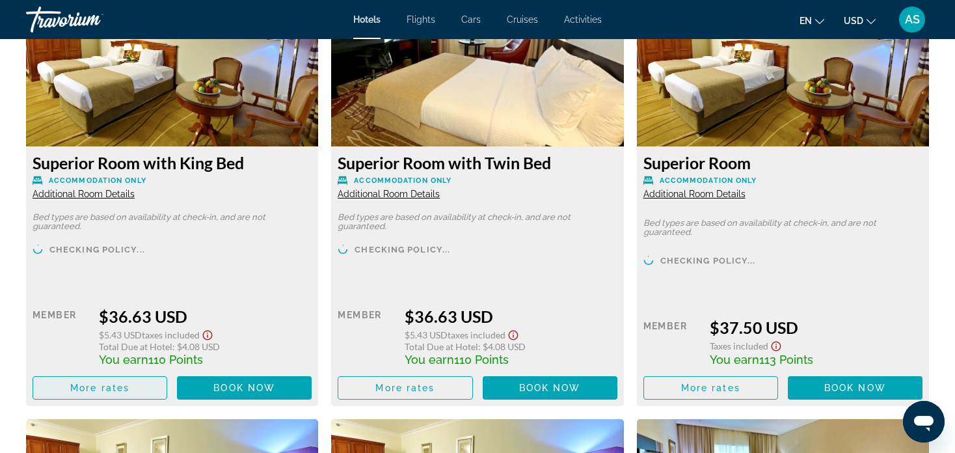
click at [119, 383] on span "More rates" at bounding box center [99, 388] width 59 height 10
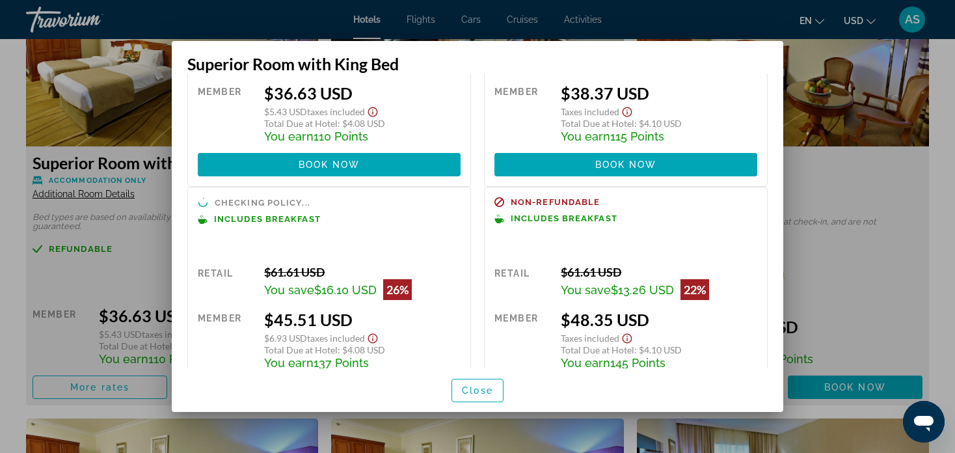
scroll to position [111, 0]
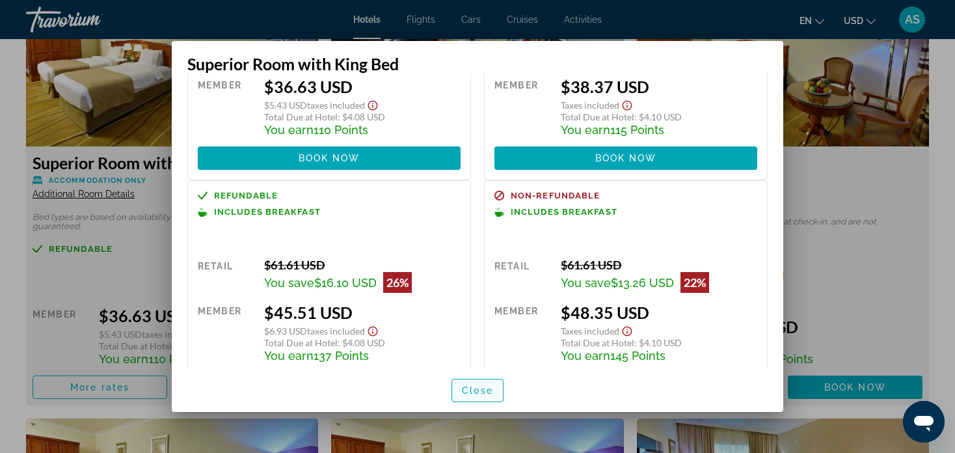
click at [483, 391] on span "Close" at bounding box center [477, 390] width 31 height 10
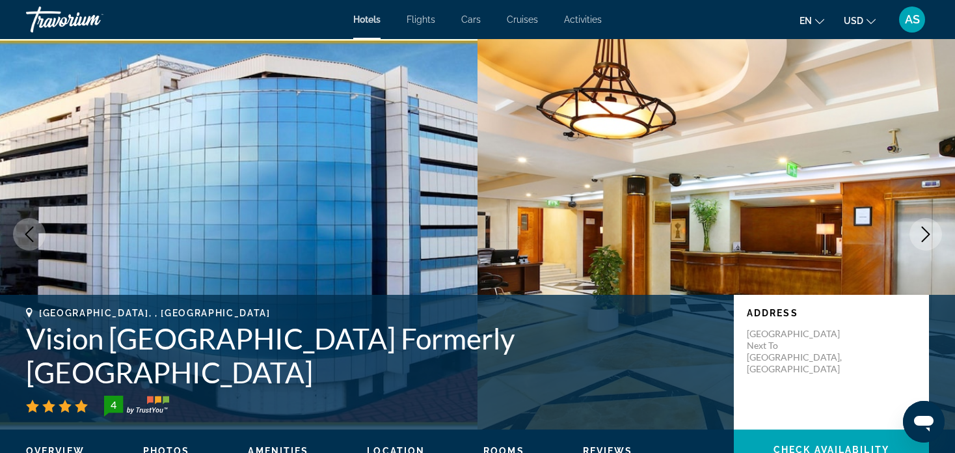
scroll to position [1858, 0]
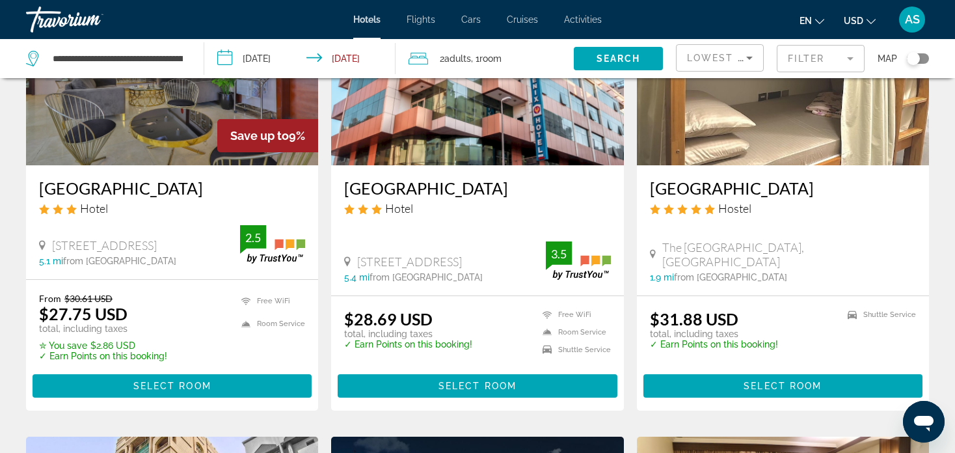
scroll to position [174, 0]
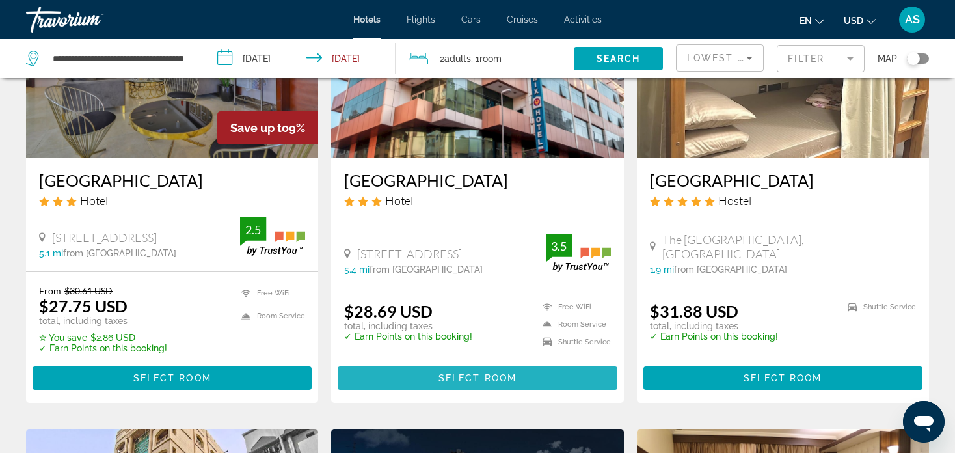
click at [465, 377] on span "Select Room" at bounding box center [477, 378] width 78 height 10
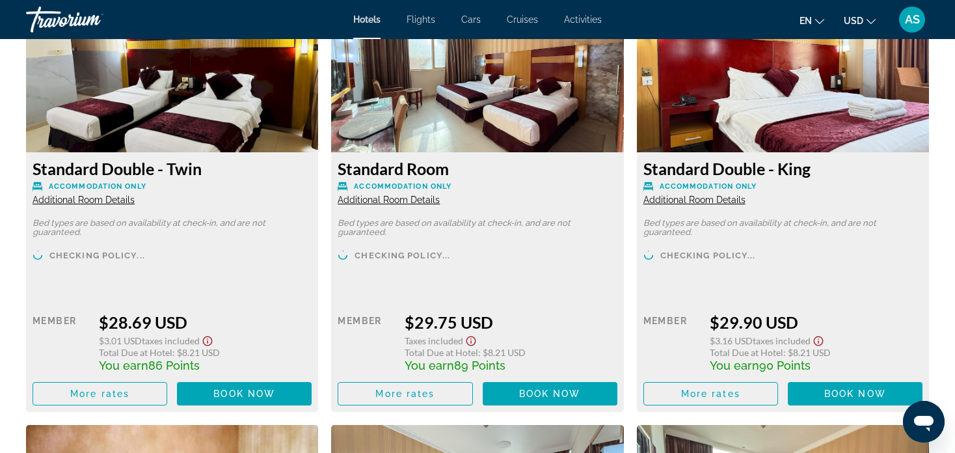
scroll to position [1861, 0]
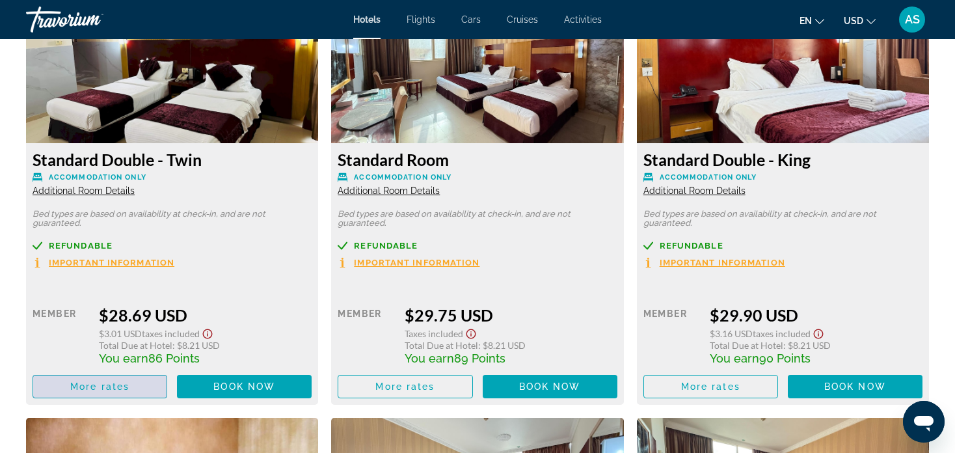
click at [120, 378] on span "Main content" at bounding box center [99, 386] width 133 height 31
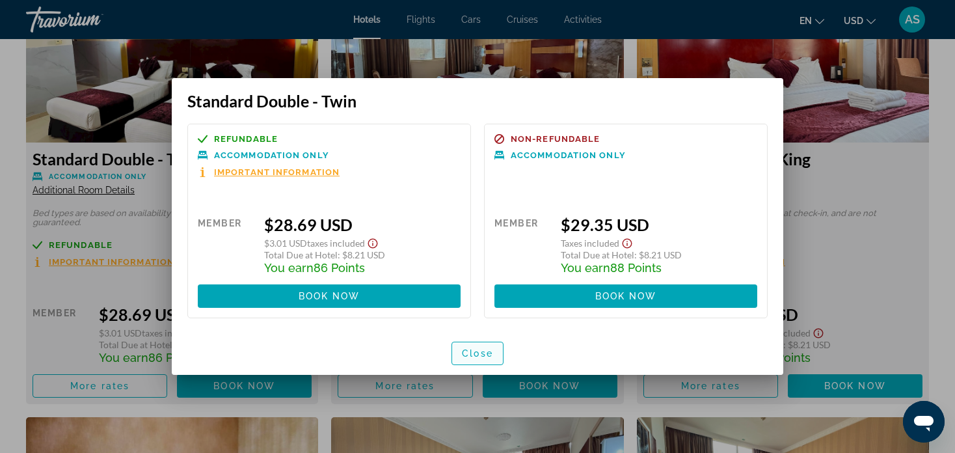
click at [472, 351] on span "Close" at bounding box center [477, 353] width 31 height 10
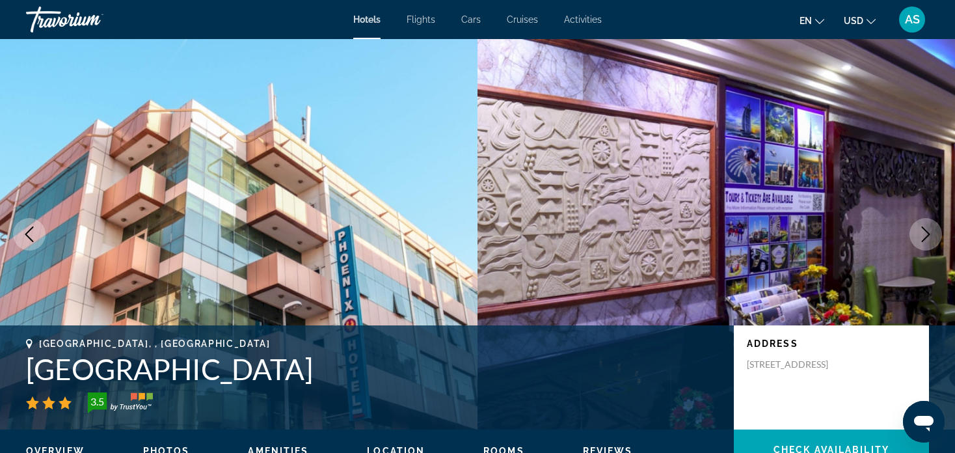
scroll to position [1861, 0]
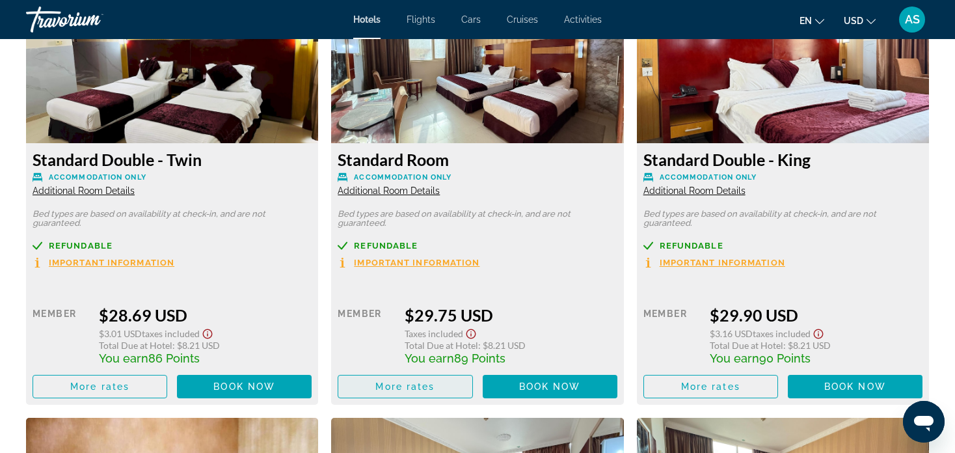
click at [429, 390] on span "More rates" at bounding box center [404, 386] width 59 height 10
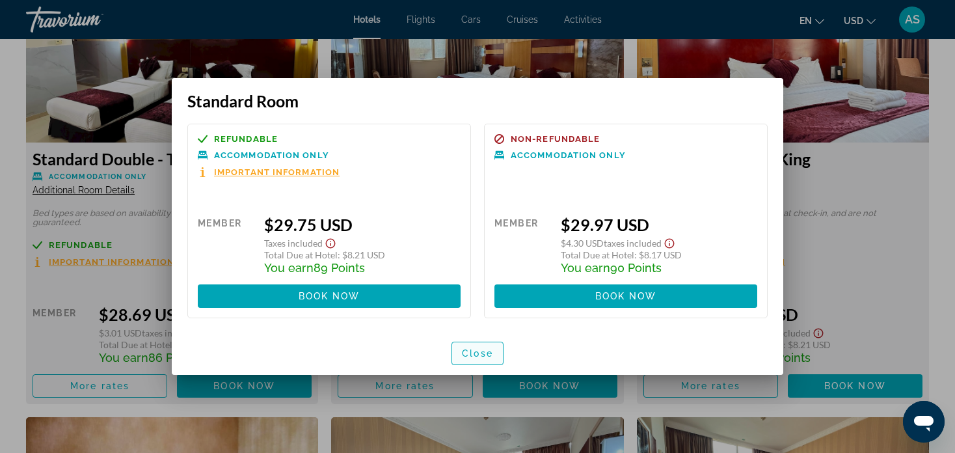
click at [480, 349] on span "Close" at bounding box center [477, 353] width 31 height 10
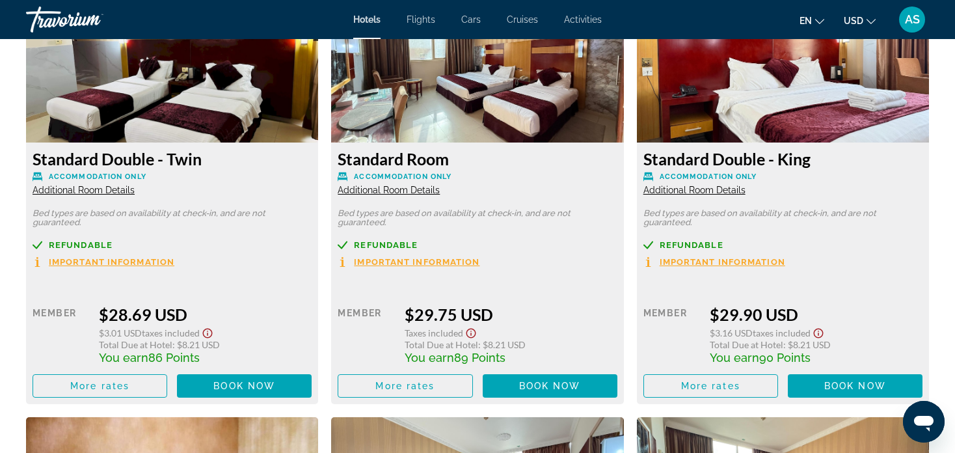
scroll to position [1861, 0]
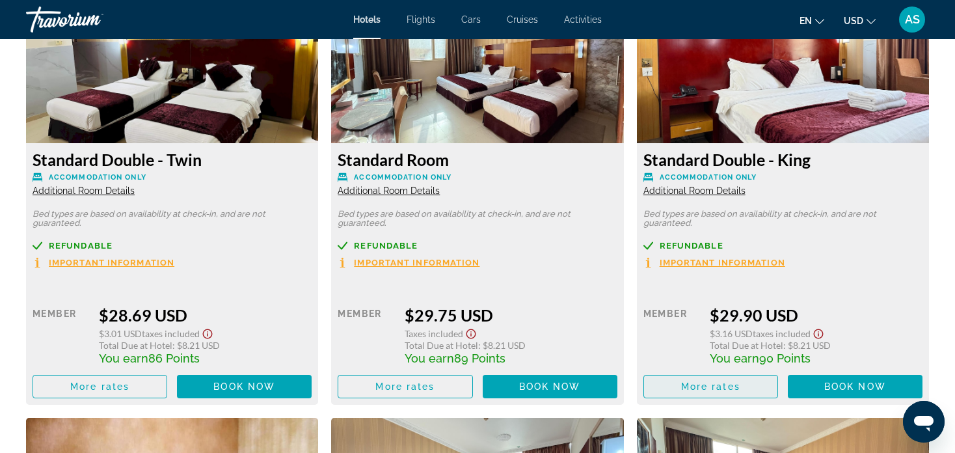
click at [718, 391] on span "More rates" at bounding box center [710, 386] width 59 height 10
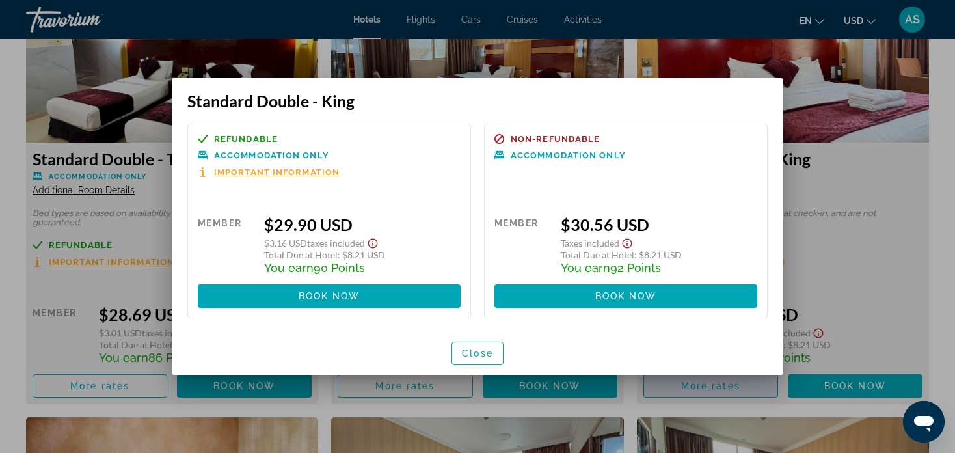
scroll to position [0, 0]
drag, startPoint x: 486, startPoint y: 358, endPoint x: 465, endPoint y: 336, distance: 30.9
click at [486, 358] on button "Close" at bounding box center [477, 353] width 52 height 23
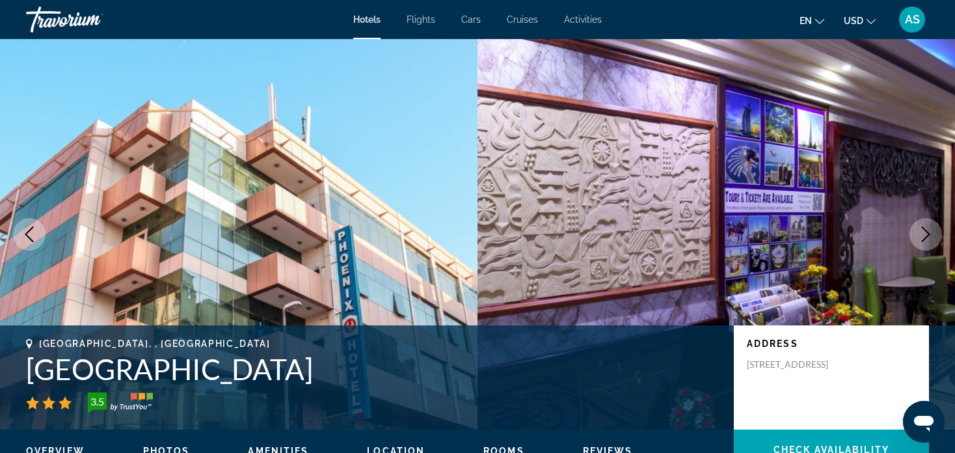
scroll to position [1861, 0]
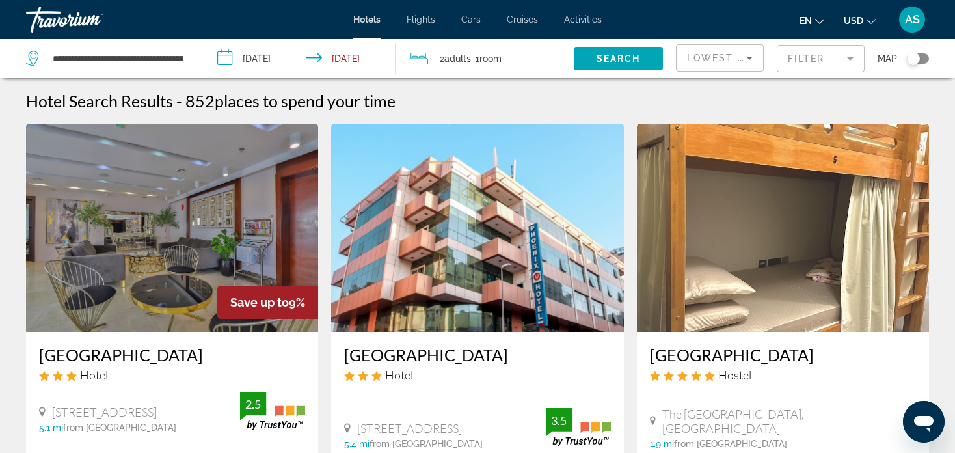
scroll to position [1796, 0]
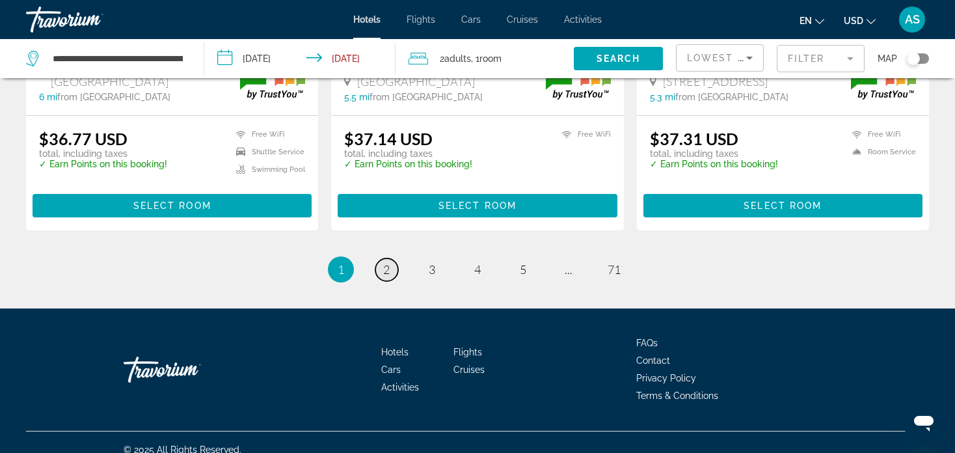
click at [384, 262] on span "2" at bounding box center [386, 269] width 7 height 14
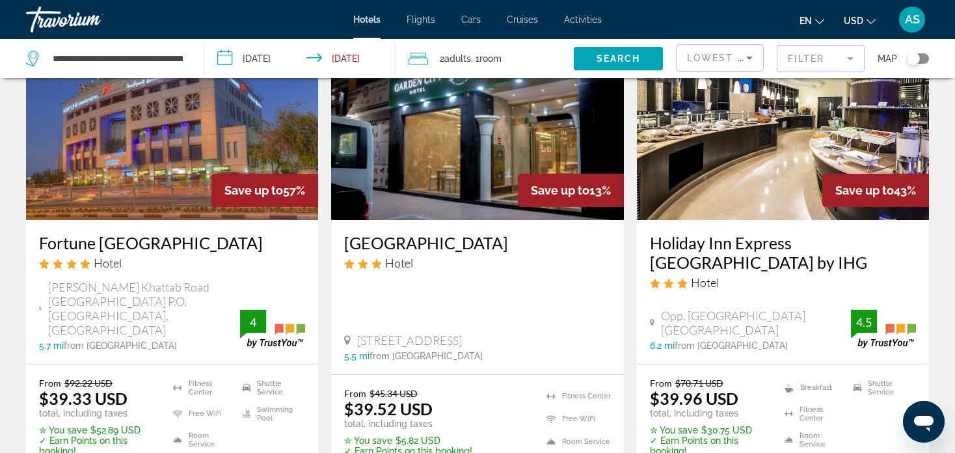
scroll to position [1628, 0]
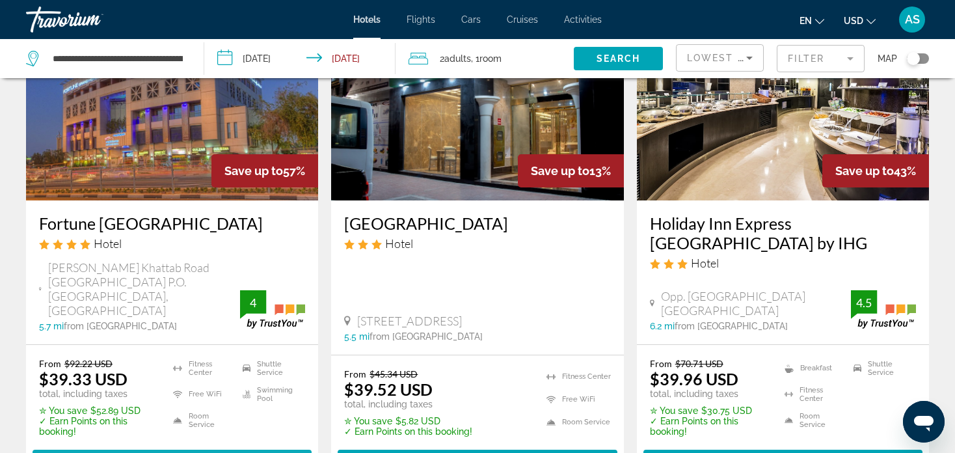
click at [120, 446] on span "Main content" at bounding box center [172, 461] width 279 height 31
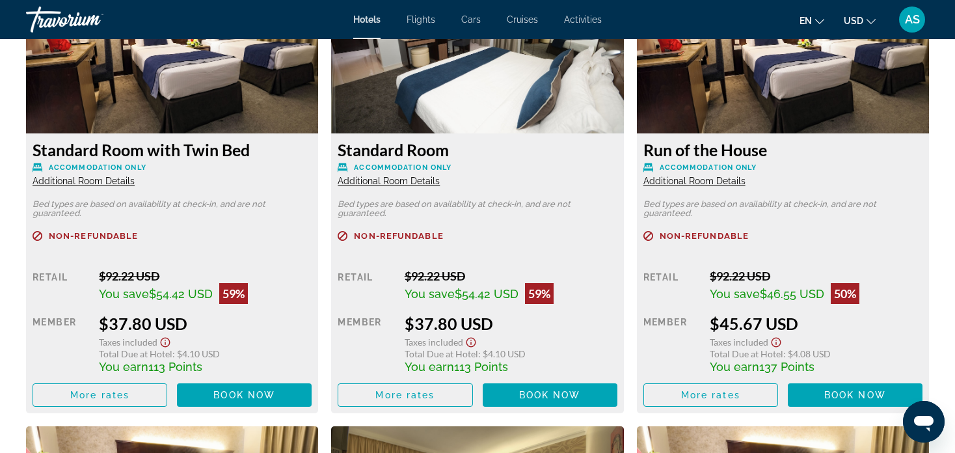
scroll to position [1902, 0]
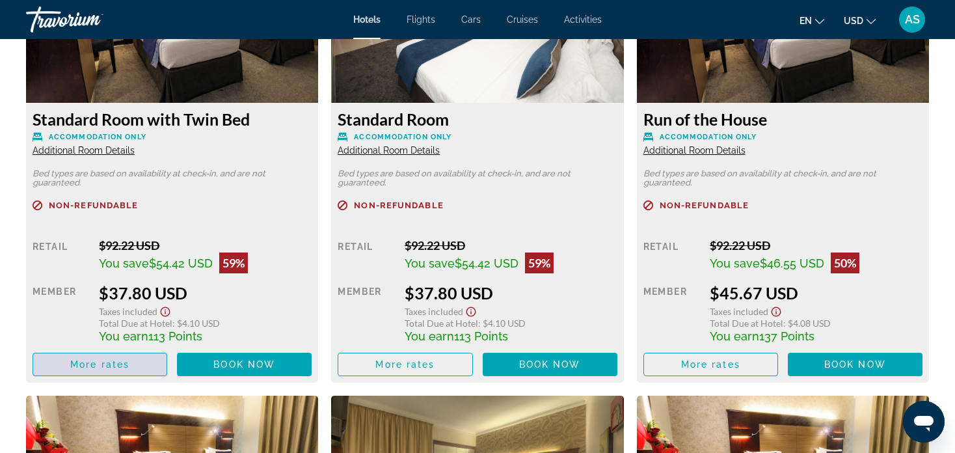
click at [118, 368] on span "More rates" at bounding box center [99, 364] width 59 height 10
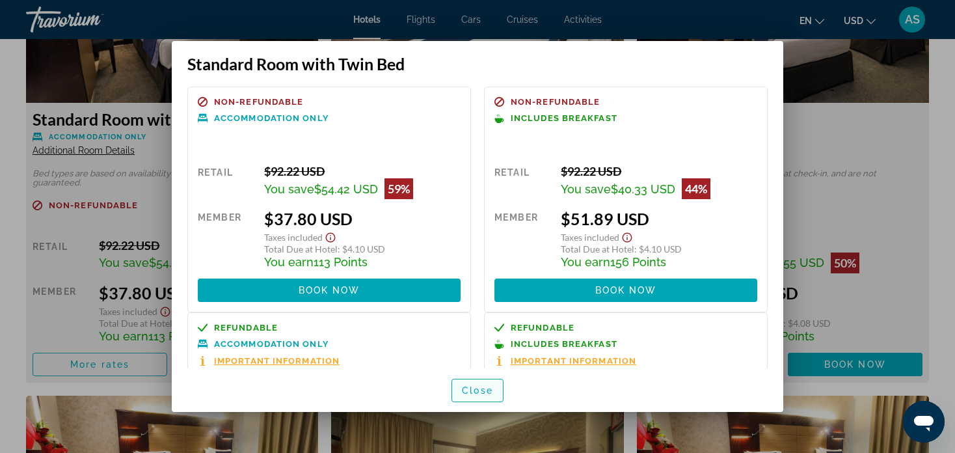
click at [477, 383] on span "button" at bounding box center [477, 390] width 51 height 31
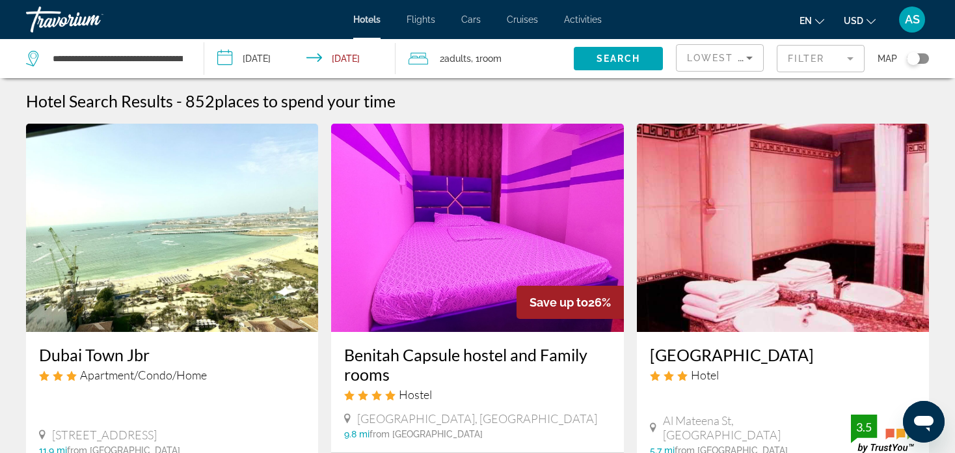
click at [222, 51] on input "**********" at bounding box center [302, 60] width 196 height 43
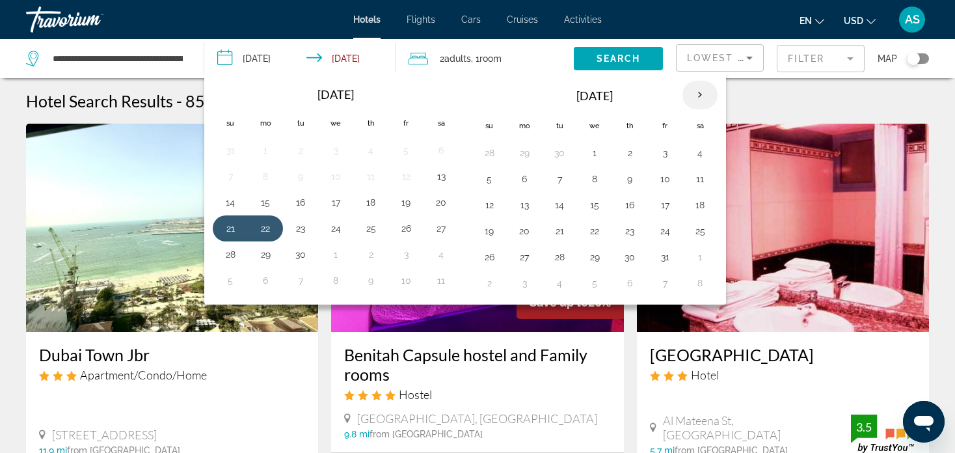
click at [696, 91] on th "Next month" at bounding box center [699, 95] width 35 height 29
click at [487, 254] on button "28" at bounding box center [489, 257] width 21 height 18
click at [697, 92] on th "Next month" at bounding box center [699, 95] width 35 height 29
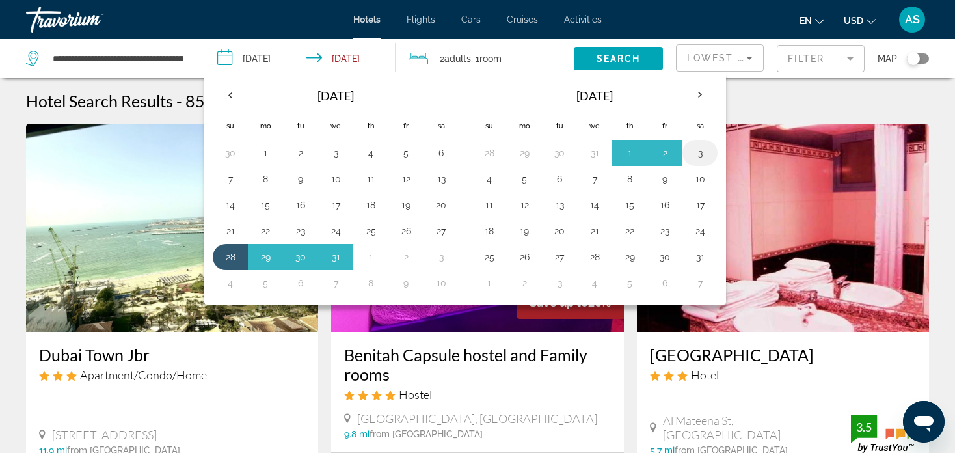
click at [694, 152] on button "3" at bounding box center [700, 153] width 21 height 18
type input "**********"
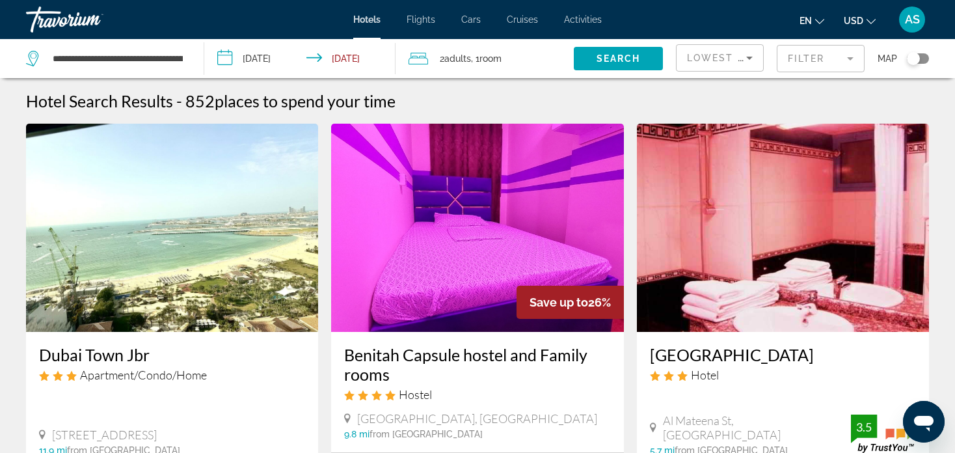
click at [492, 62] on span "Room" at bounding box center [490, 58] width 22 height 10
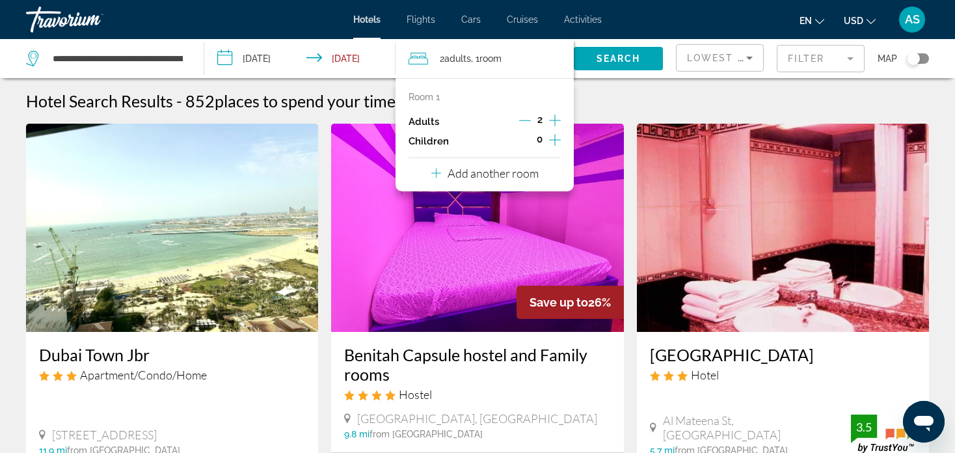
click at [552, 118] on icon "Increment adults" at bounding box center [555, 121] width 12 height 16
click at [606, 53] on span "Search widget" at bounding box center [618, 58] width 89 height 31
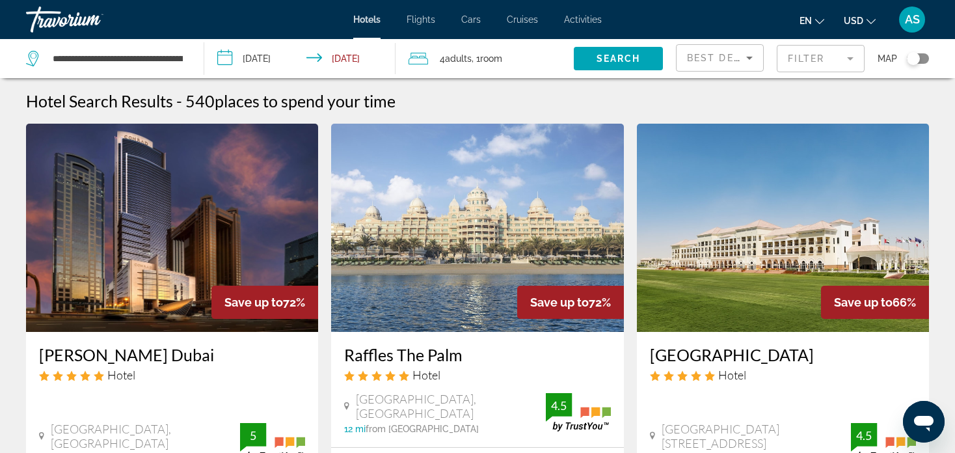
click at [498, 62] on span "Room" at bounding box center [491, 58] width 22 height 10
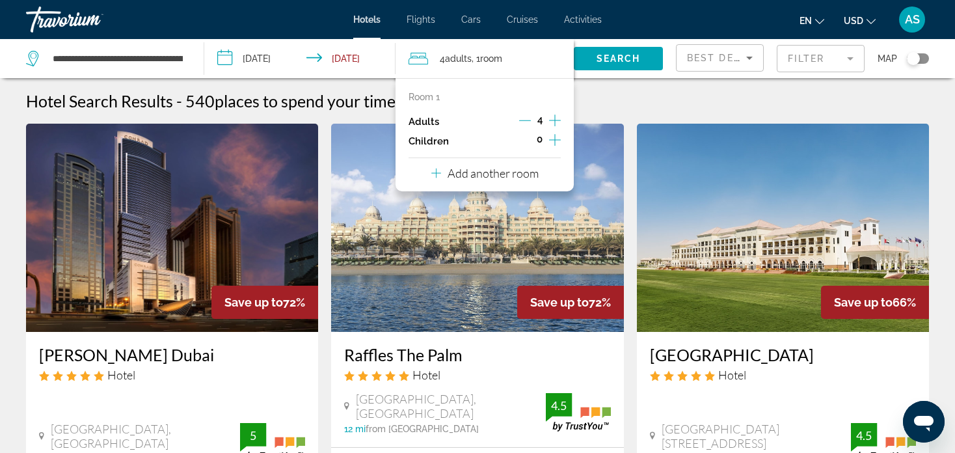
click at [522, 122] on icon "Decrement adults" at bounding box center [525, 121] width 12 height 12
click at [556, 139] on icon "Increment children" at bounding box center [555, 140] width 12 height 16
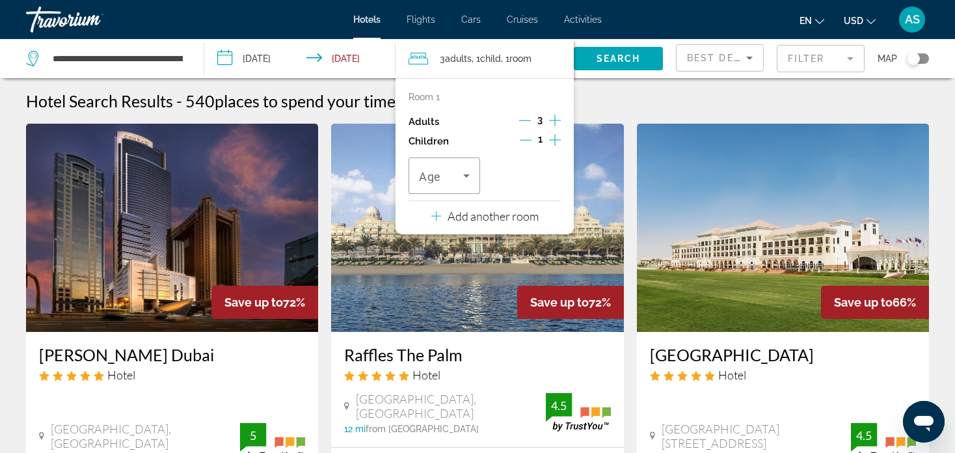
click at [556, 139] on icon "Increment children" at bounding box center [555, 140] width 12 height 16
click at [450, 172] on span "Travelers: 3 adults, 2 children" at bounding box center [441, 176] width 44 height 16
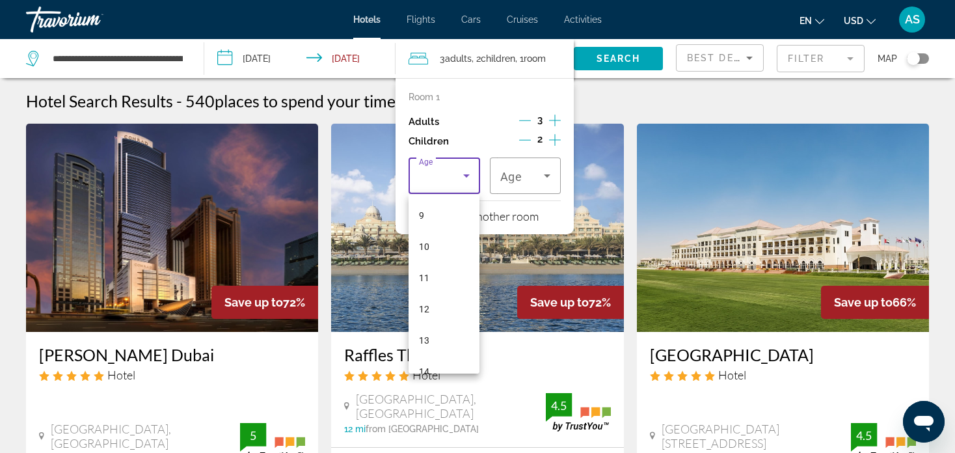
scroll to position [284, 0]
click at [437, 282] on mat-option "11" at bounding box center [444, 275] width 71 height 31
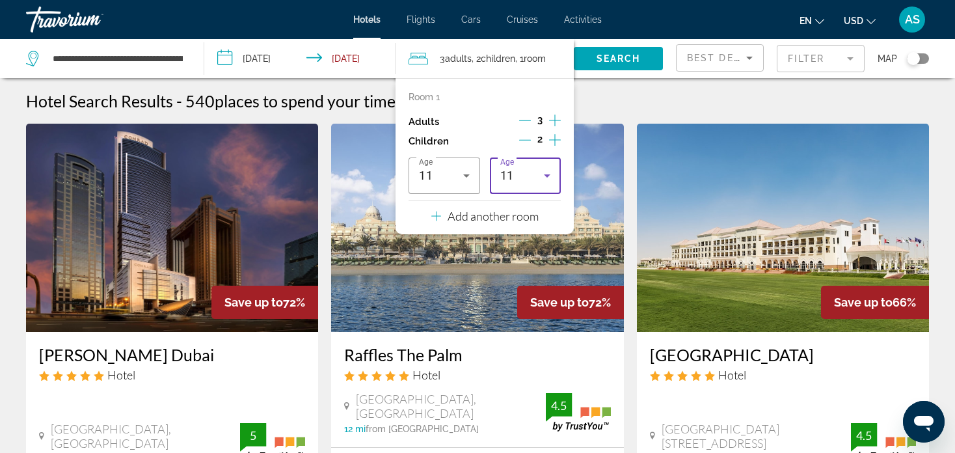
click at [534, 183] on div "11" at bounding box center [522, 176] width 44 height 16
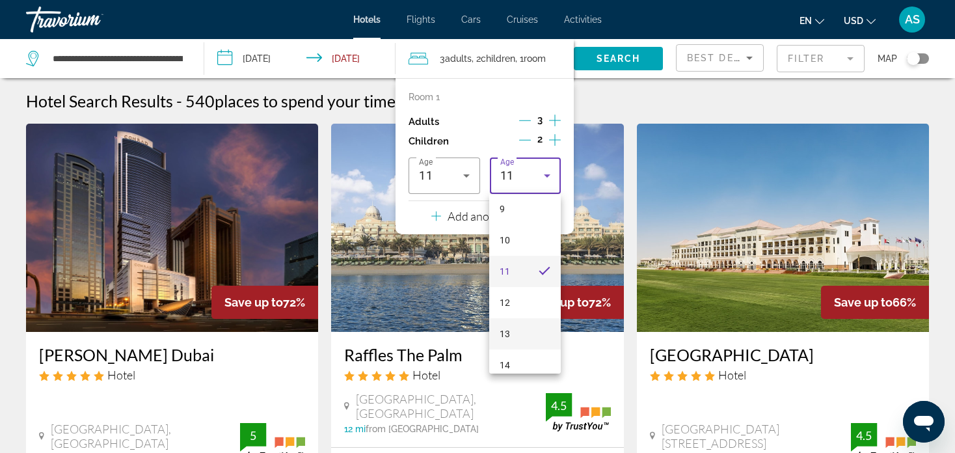
scroll to position [289, 0]
click at [537, 329] on mat-option "13" at bounding box center [524, 332] width 71 height 31
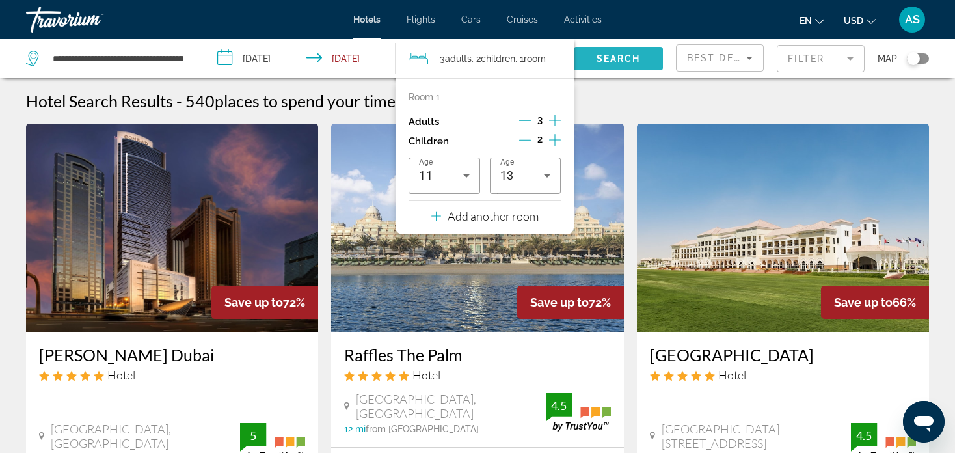
click at [621, 62] on span "Search" at bounding box center [619, 58] width 44 height 10
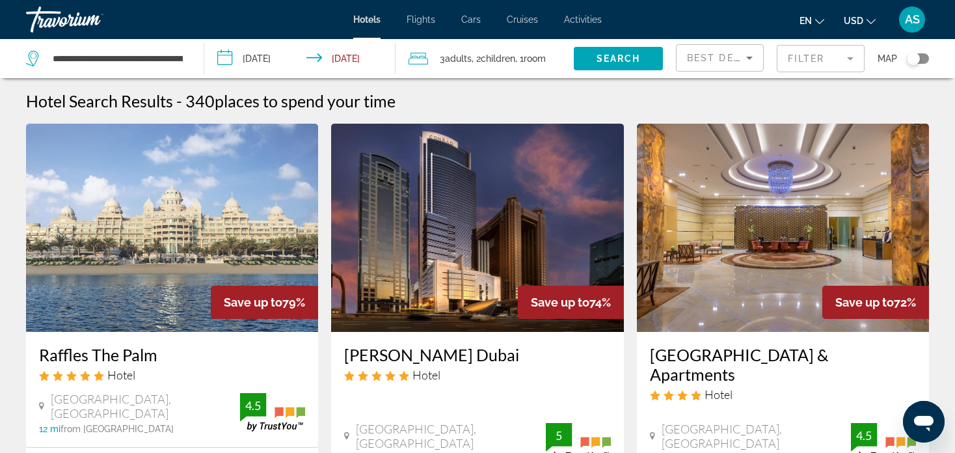
click at [736, 57] on span "Best Deals" at bounding box center [721, 58] width 68 height 10
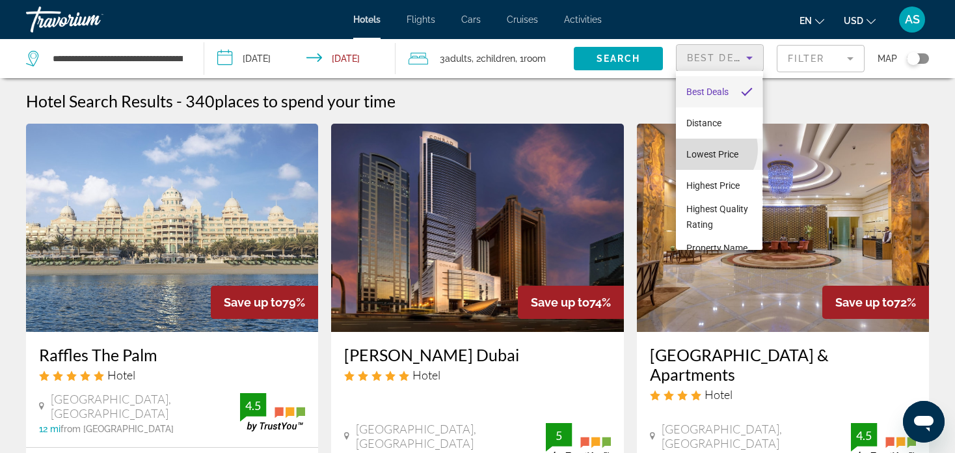
click at [707, 149] on span "Lowest Price" at bounding box center [712, 154] width 52 height 10
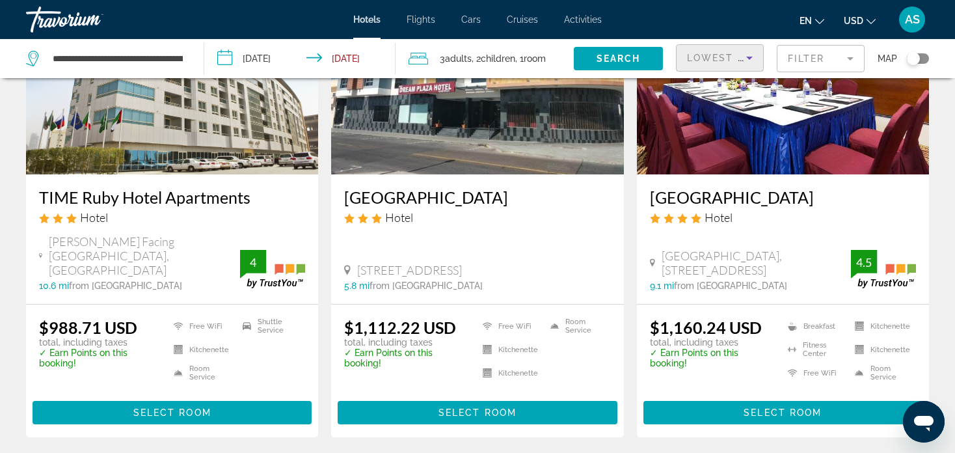
scroll to position [1314, 0]
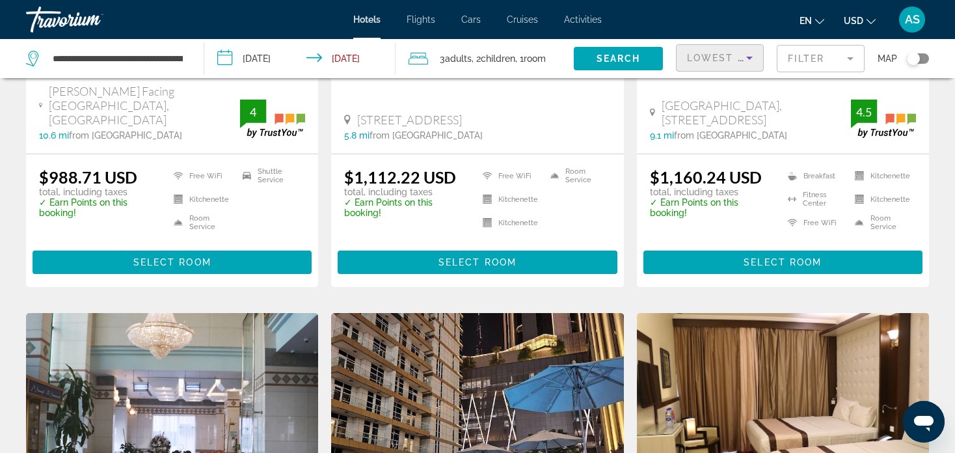
click at [821, 59] on mat-form-field "Filter" at bounding box center [821, 58] width 88 height 27
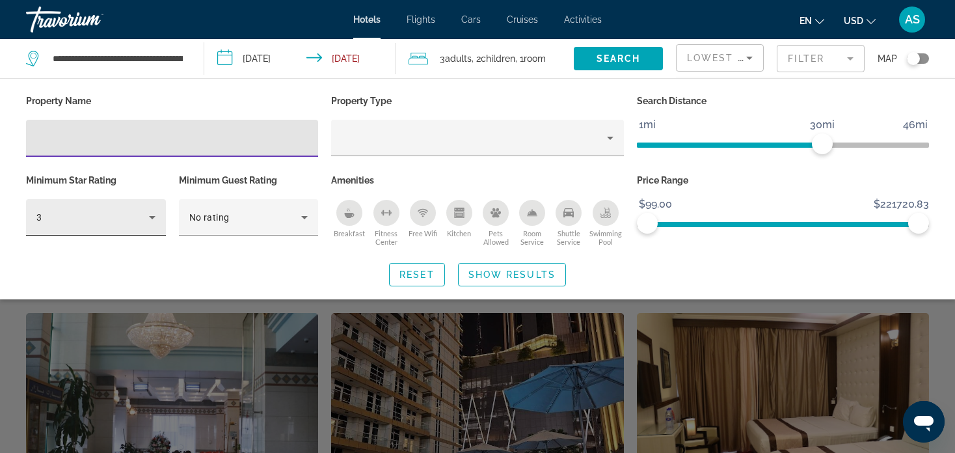
click at [118, 213] on div "3" at bounding box center [92, 217] width 113 height 16
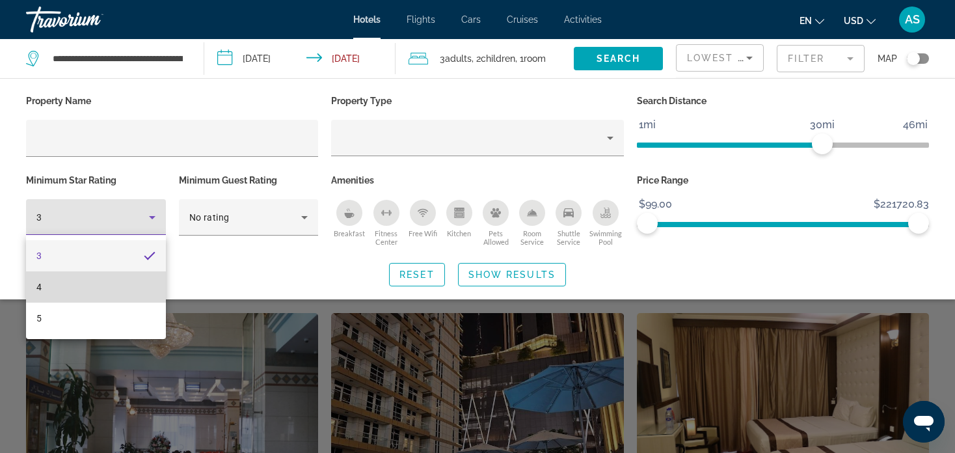
click at [98, 282] on mat-option "4" at bounding box center [96, 286] width 140 height 31
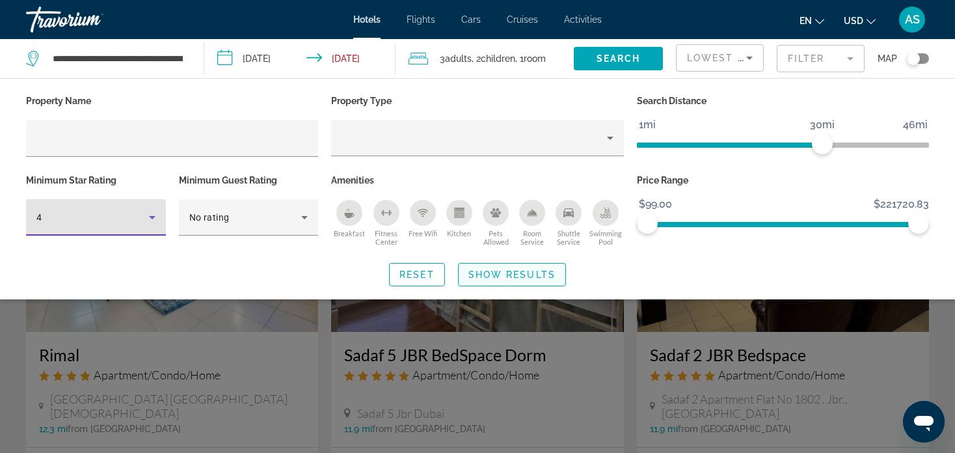
click at [503, 278] on span "Show Results" at bounding box center [511, 274] width 87 height 10
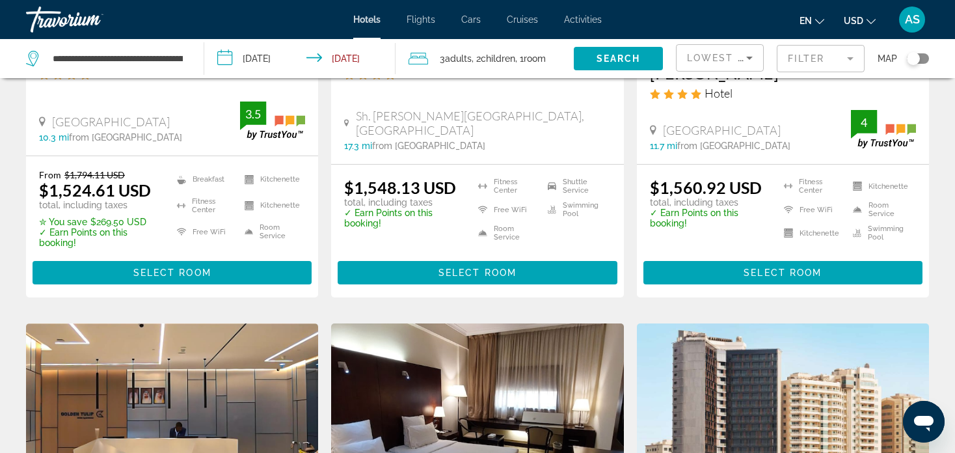
scroll to position [1455, 0]
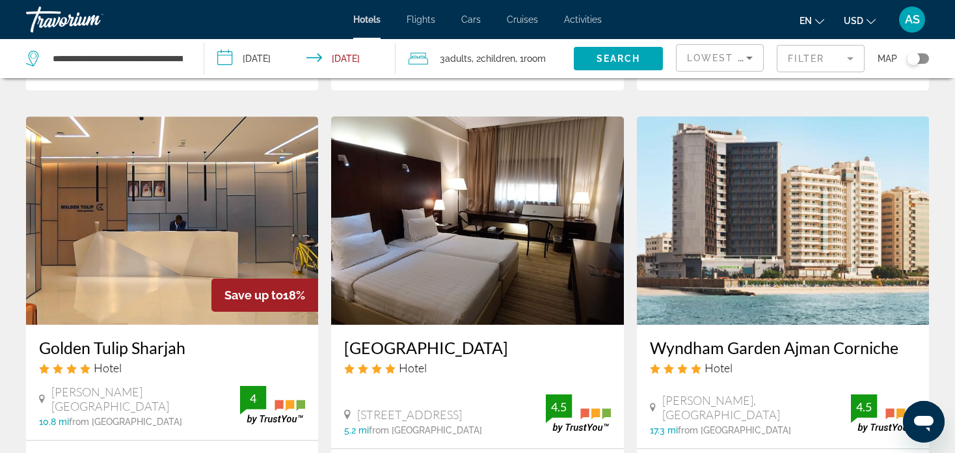
click at [851, 64] on mat-form-field "Filter" at bounding box center [821, 58] width 88 height 27
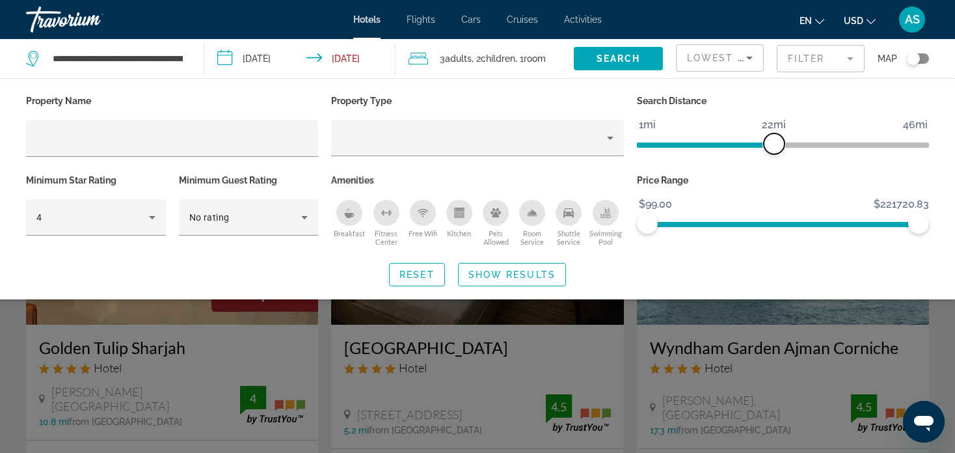
drag, startPoint x: 816, startPoint y: 136, endPoint x: 705, endPoint y: 141, distance: 111.3
click at [764, 141] on span "ngx-slider" at bounding box center [774, 143] width 21 height 21
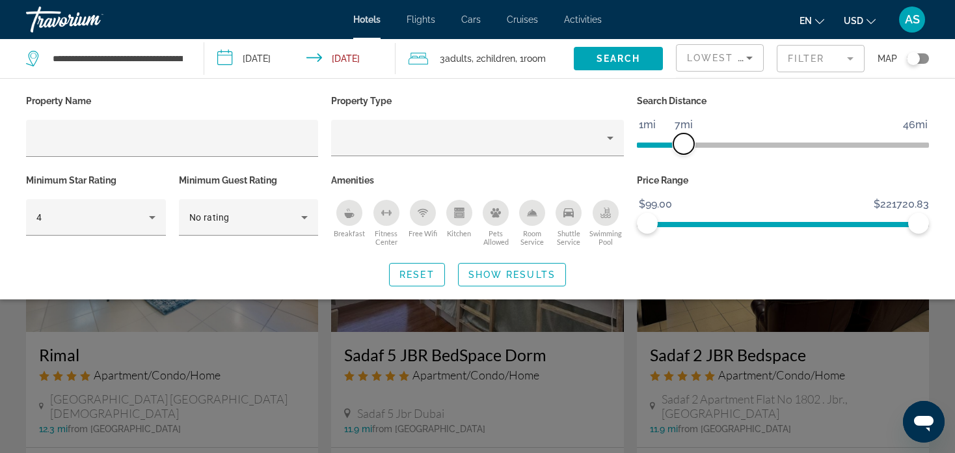
drag, startPoint x: 739, startPoint y: 142, endPoint x: 684, endPoint y: 157, distance: 57.3
click at [684, 157] on div "Search Distance 1mi 46mi 7mi" at bounding box center [782, 131] width 305 height 79
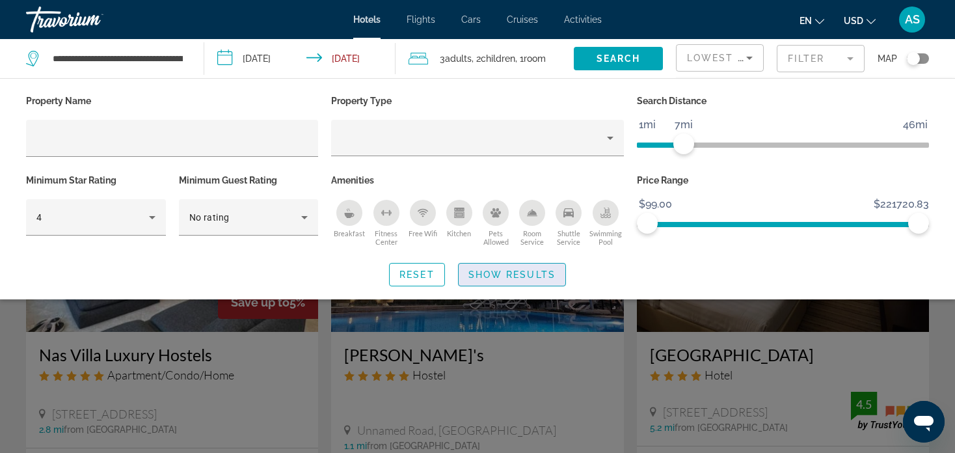
click at [486, 276] on span "Show Results" at bounding box center [511, 274] width 87 height 10
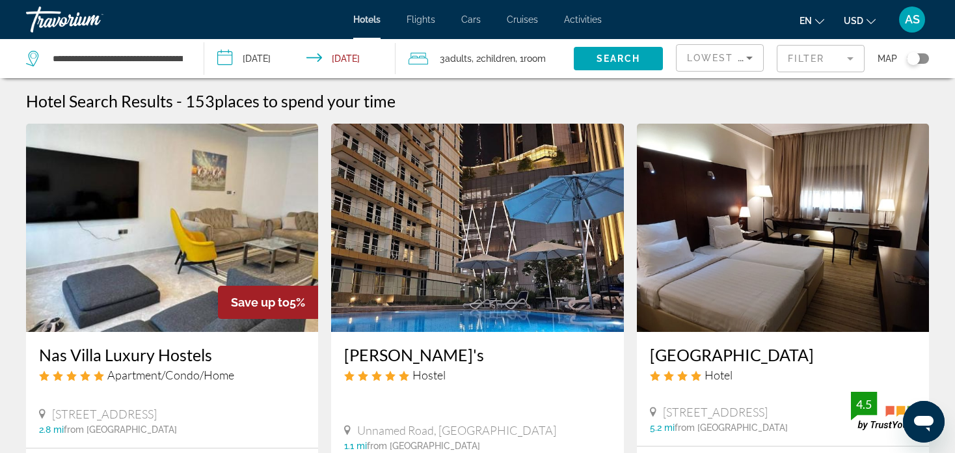
click at [465, 59] on span "Adults" at bounding box center [458, 58] width 27 height 10
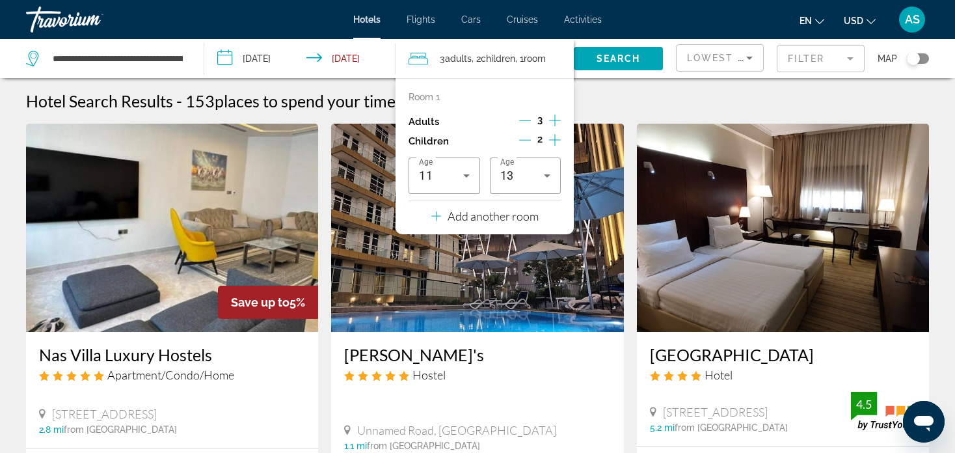
click at [521, 119] on icon "Decrement adults" at bounding box center [525, 121] width 12 height 12
click at [602, 62] on span "Search" at bounding box center [619, 58] width 44 height 10
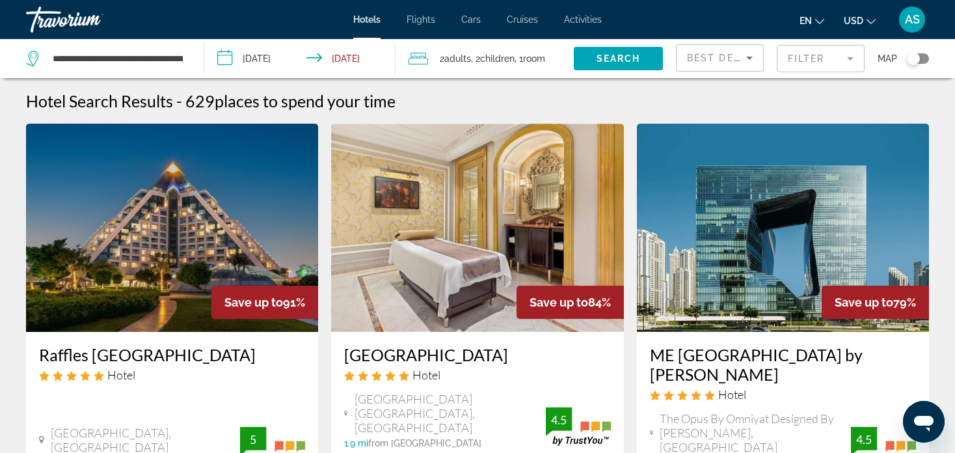
click at [742, 57] on icon "Sort by" at bounding box center [750, 58] width 16 height 16
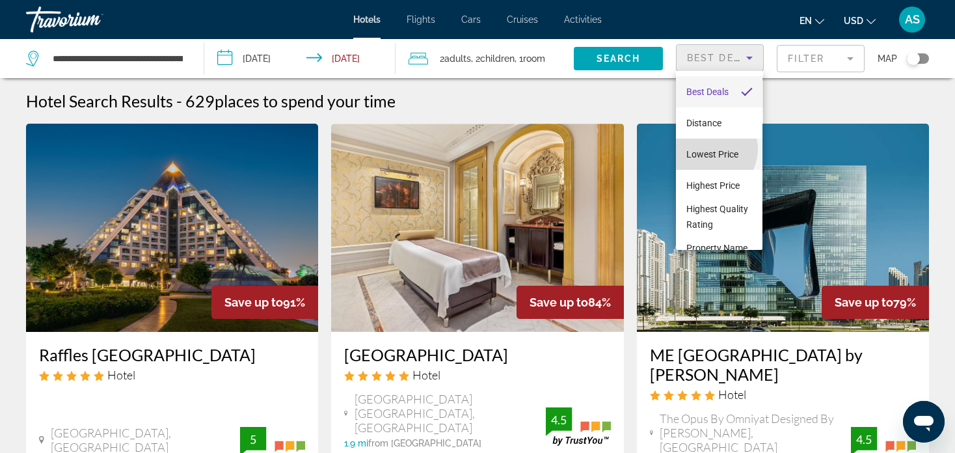
click at [709, 149] on span "Lowest Price" at bounding box center [712, 154] width 52 height 10
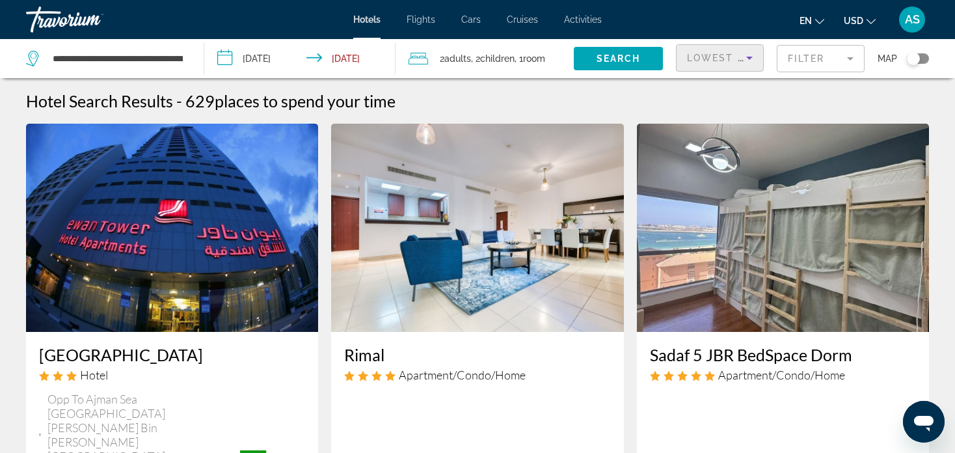
scroll to position [1790, 0]
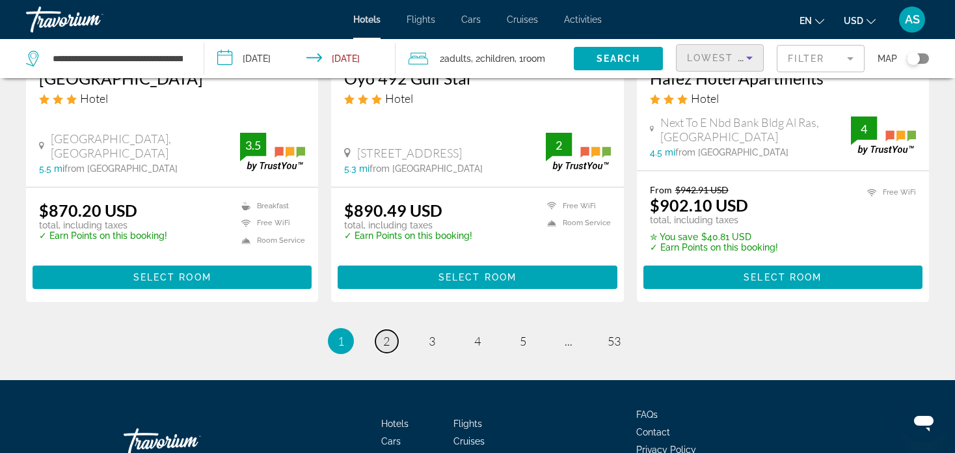
click at [388, 330] on link "page 2" at bounding box center [386, 341] width 23 height 23
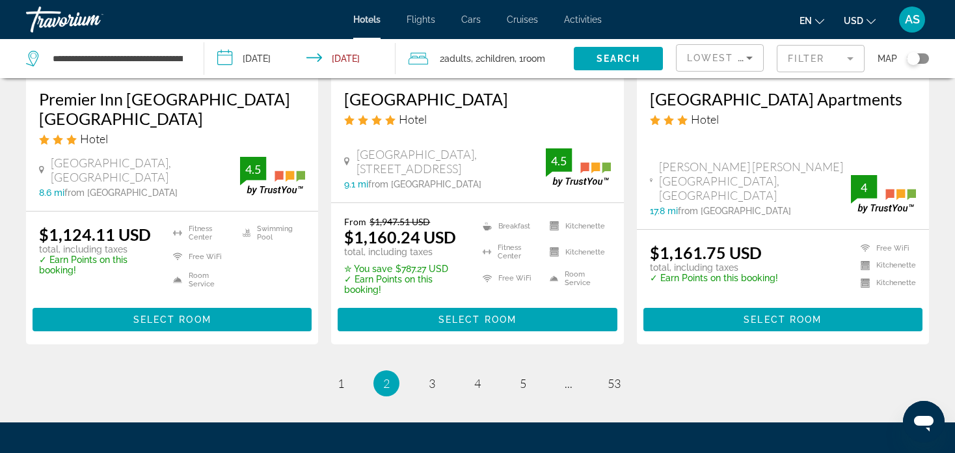
scroll to position [1864, 0]
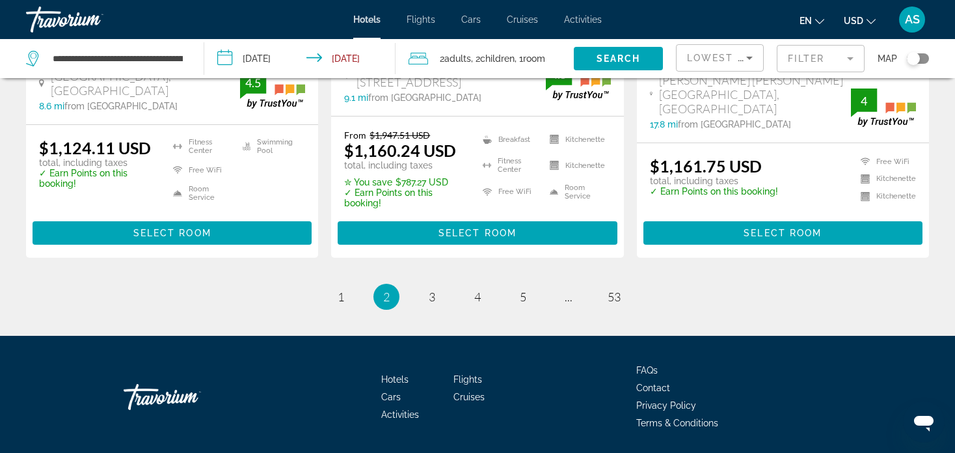
click at [435, 290] on span "3" at bounding box center [432, 297] width 7 height 14
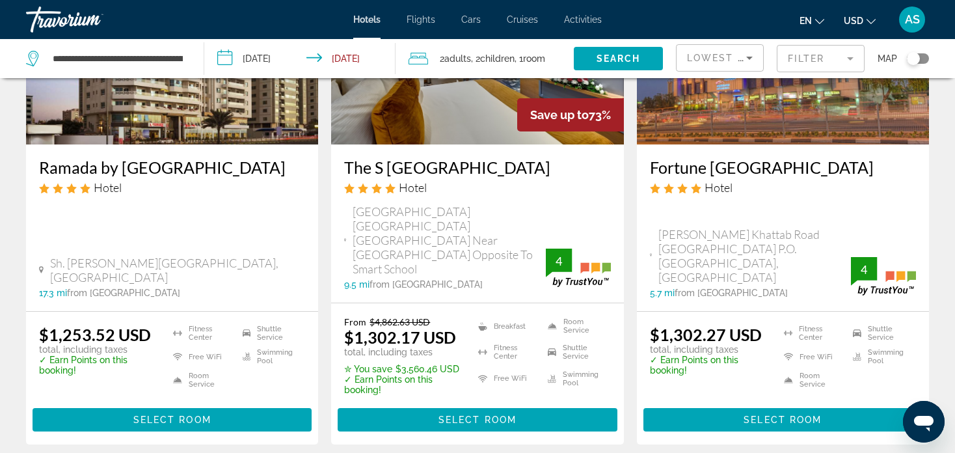
scroll to position [1697, 0]
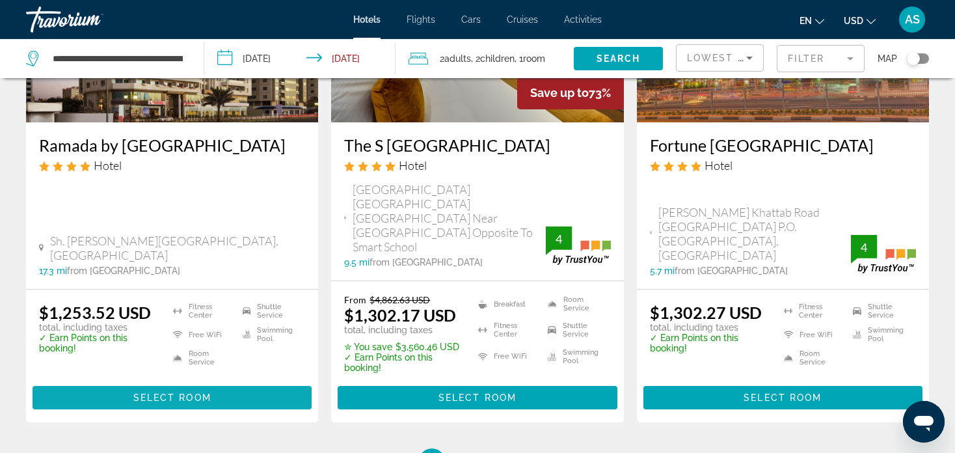
drag, startPoint x: 159, startPoint y: 373, endPoint x: 172, endPoint y: 362, distance: 16.6
click at [159, 373] on div "$1,253.52 USD total, including taxes ✓ Earn Points on this booking! [GEOGRAPHIC…" at bounding box center [172, 356] width 292 height 133
click at [172, 382] on span "Main content" at bounding box center [172, 397] width 279 height 31
